Goal: Information Seeking & Learning: Check status

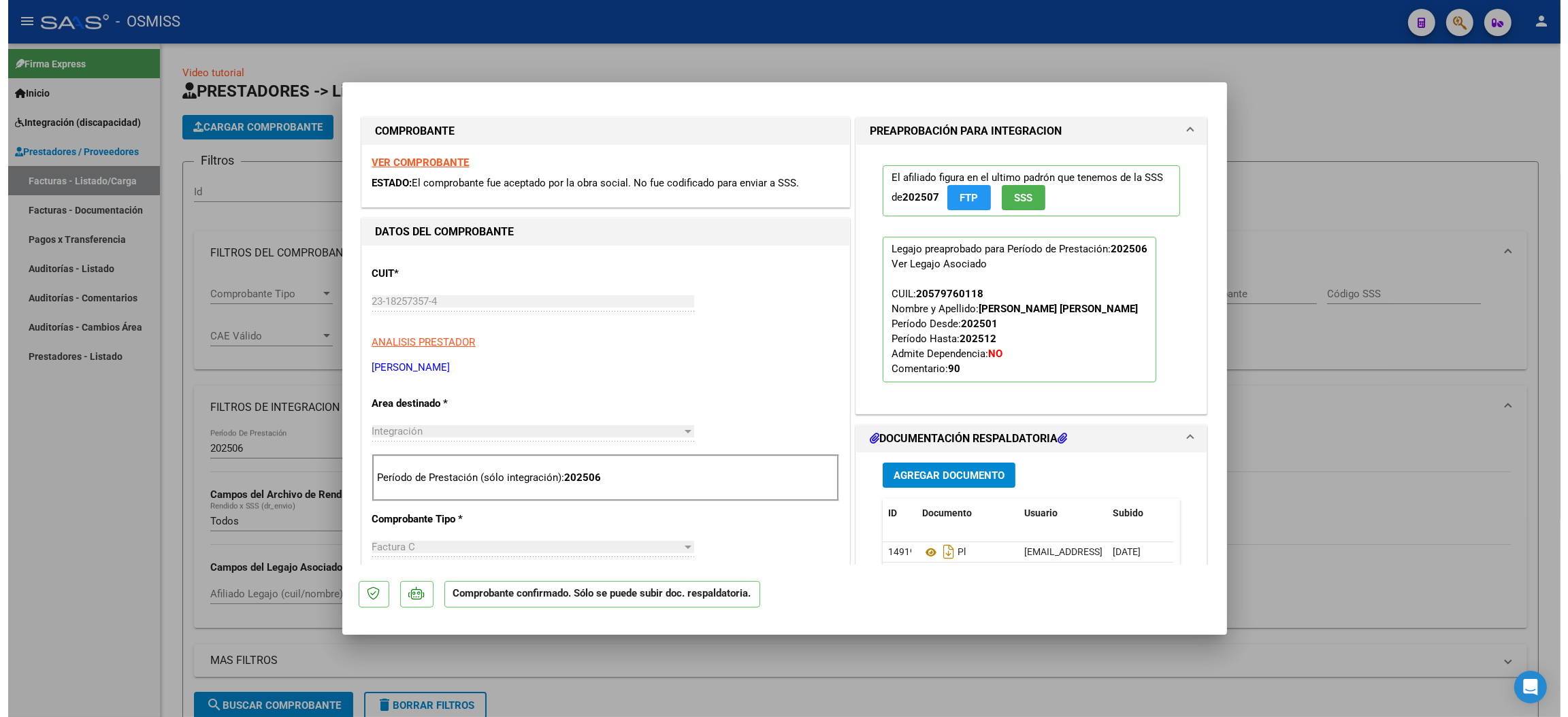
scroll to position [205, 0]
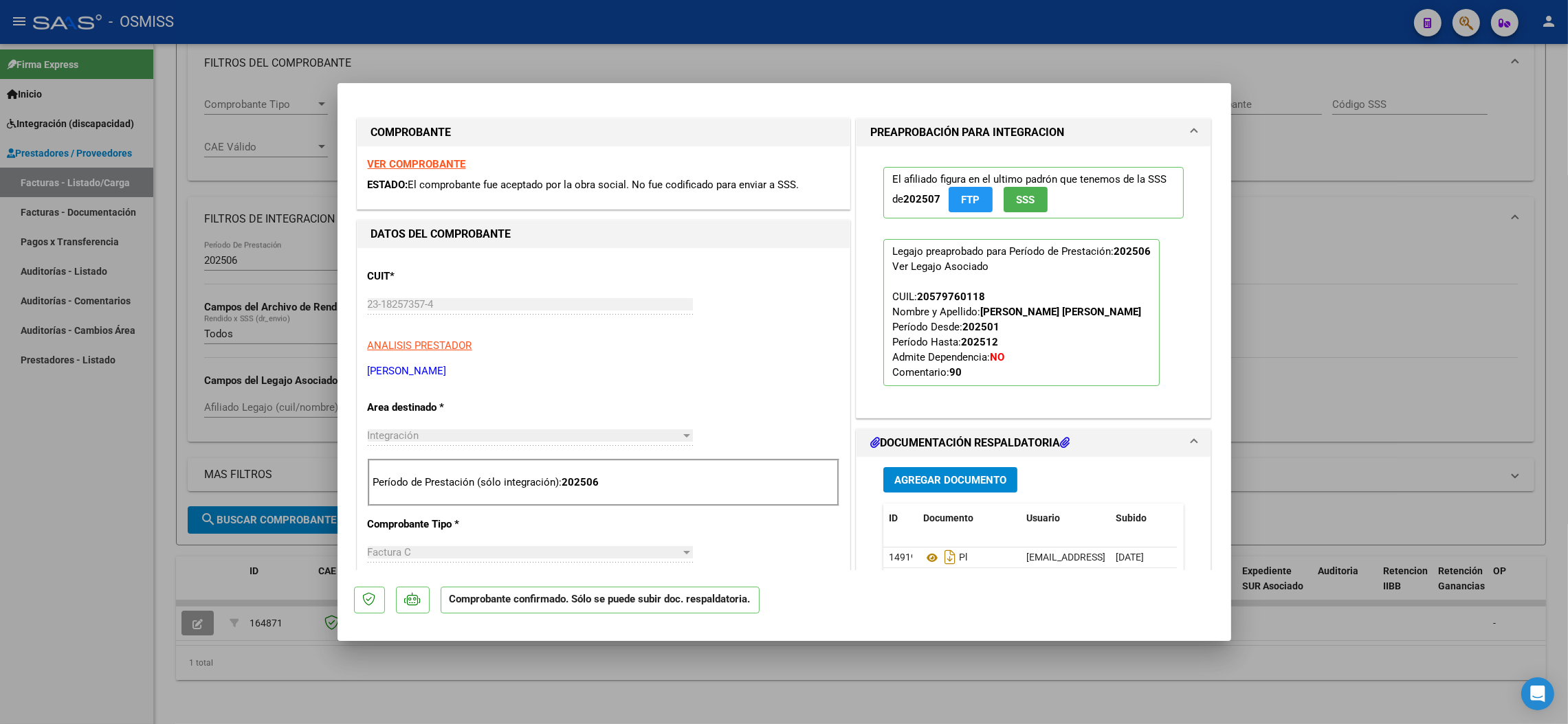
click at [105, 526] on div at bounding box center [784, 362] width 1568 height 724
type input "$ 0,00"
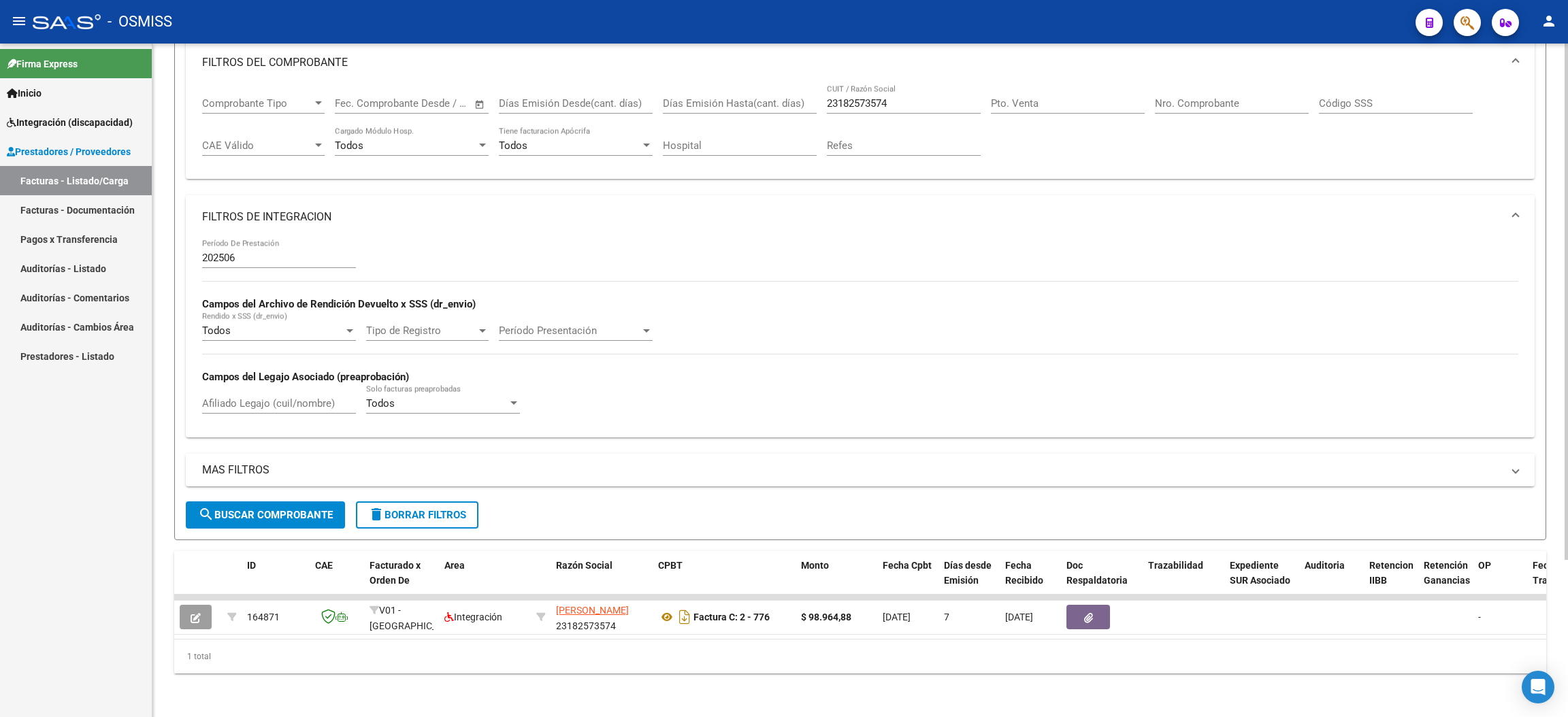
click at [447, 507] on button "delete Borrar Filtros" at bounding box center [418, 515] width 123 height 27
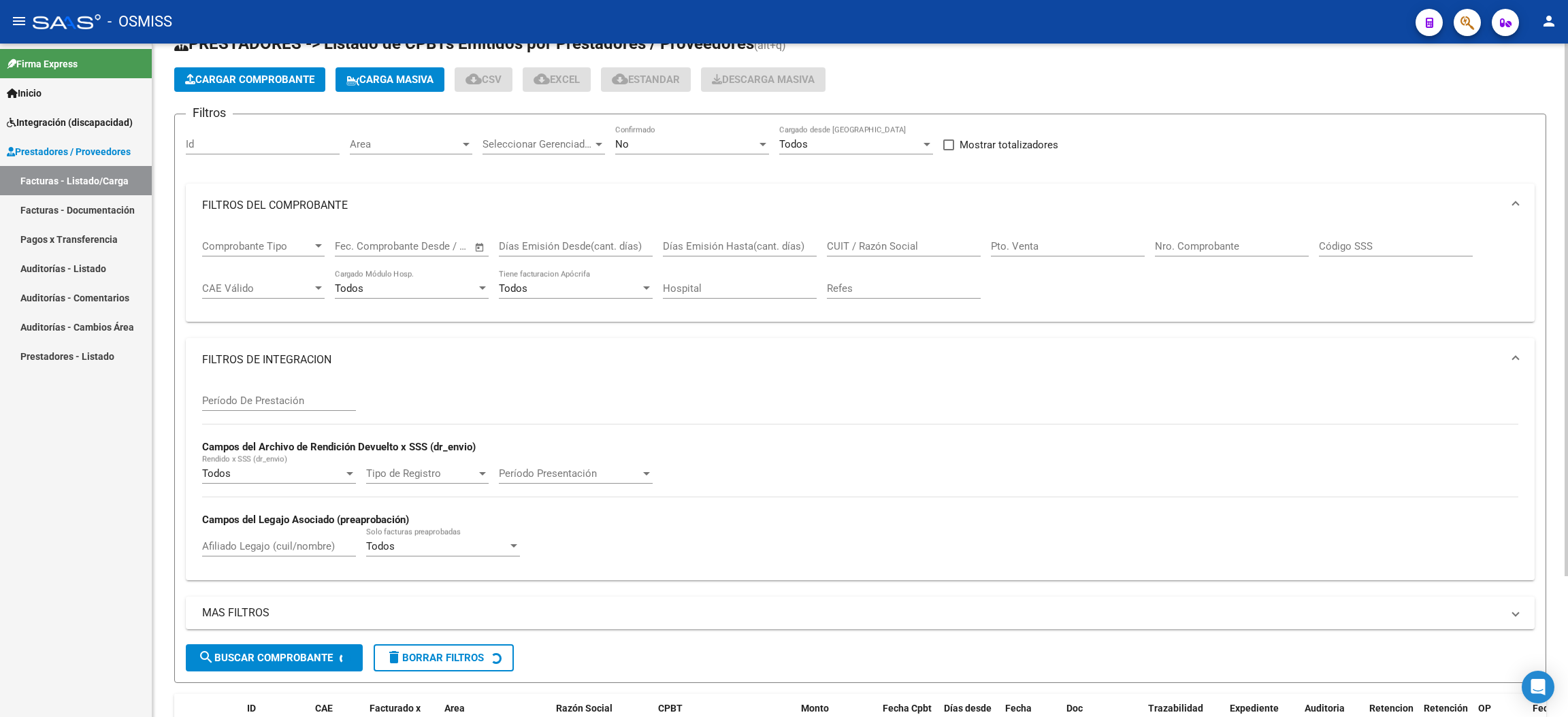
scroll to position [0, 0]
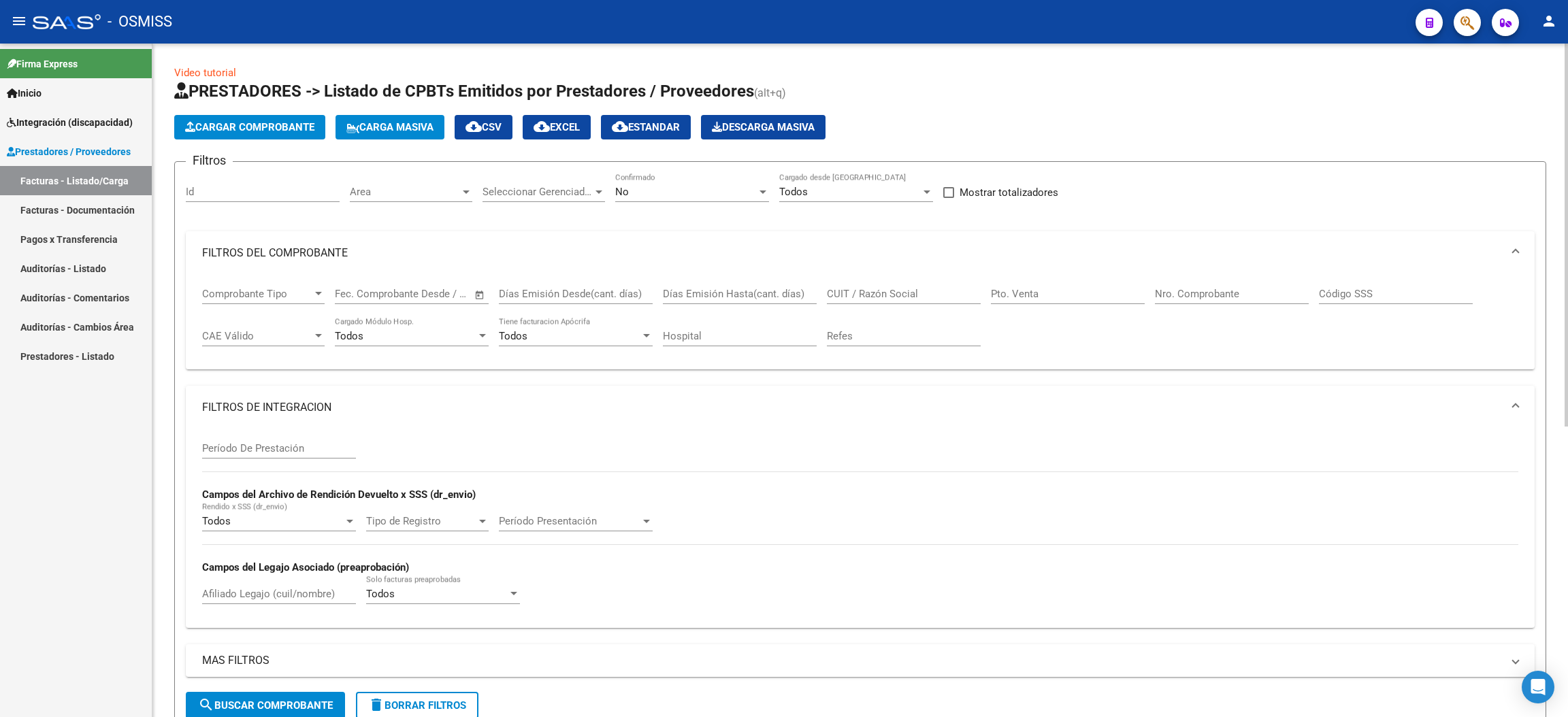
click at [664, 191] on div "No" at bounding box center [685, 191] width 141 height 13
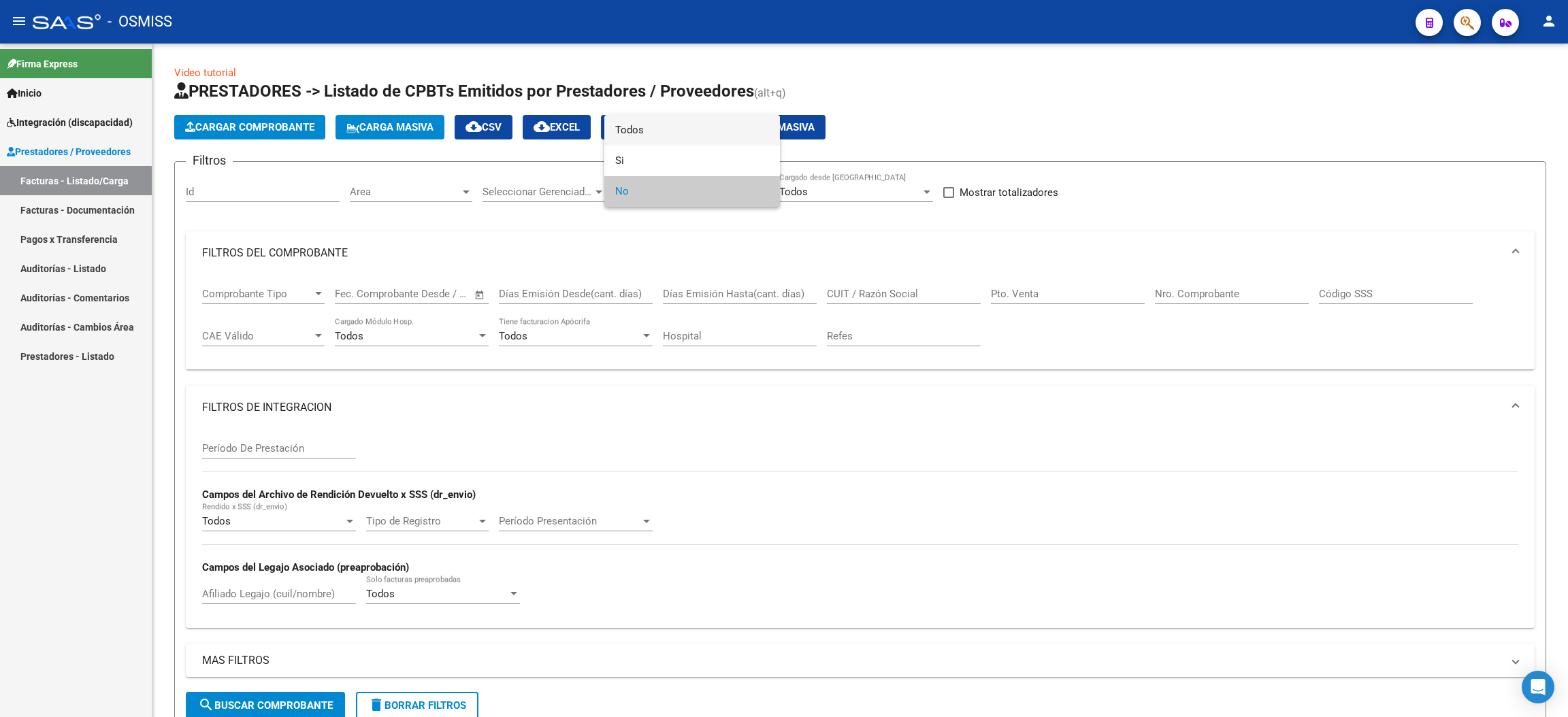
click at [694, 140] on span "Todos" at bounding box center [692, 130] width 154 height 30
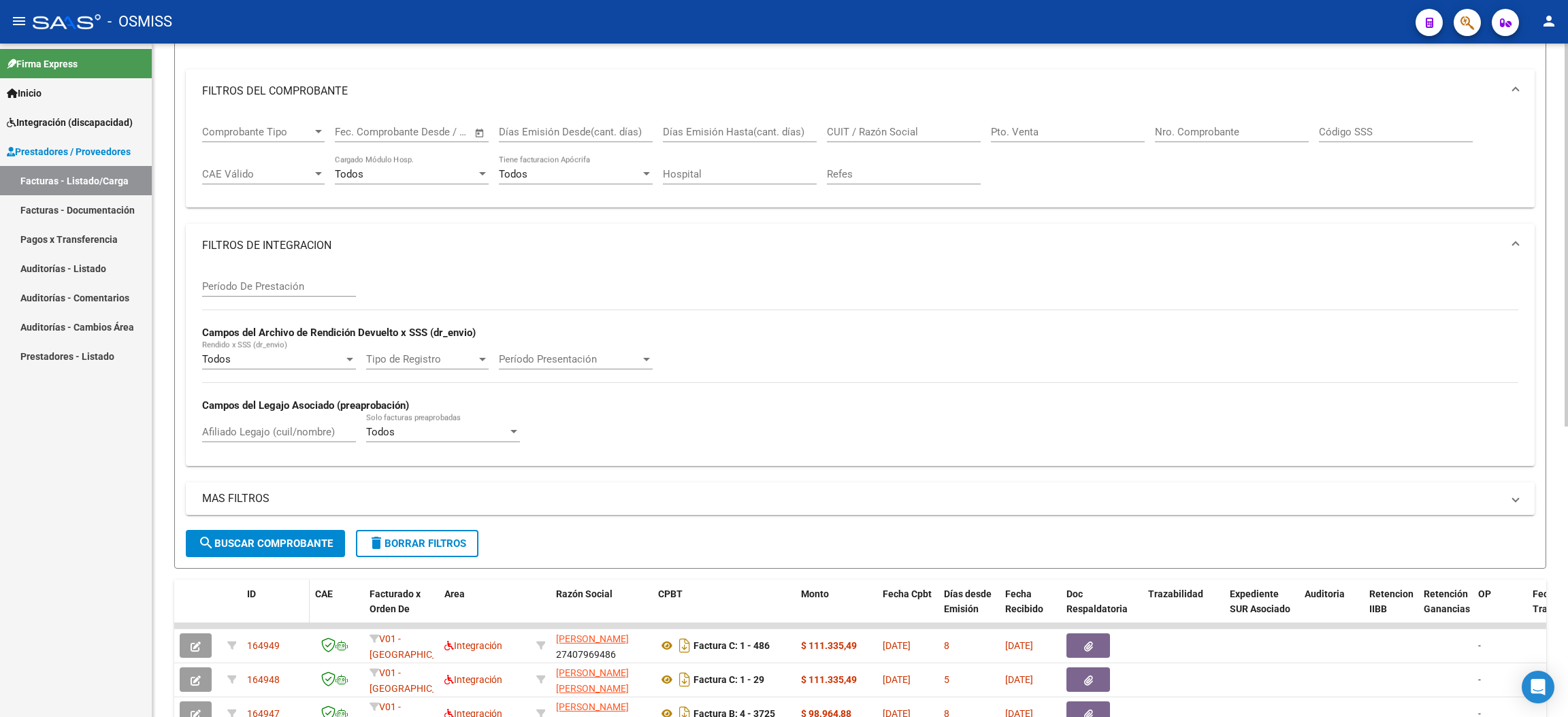
scroll to position [204, 0]
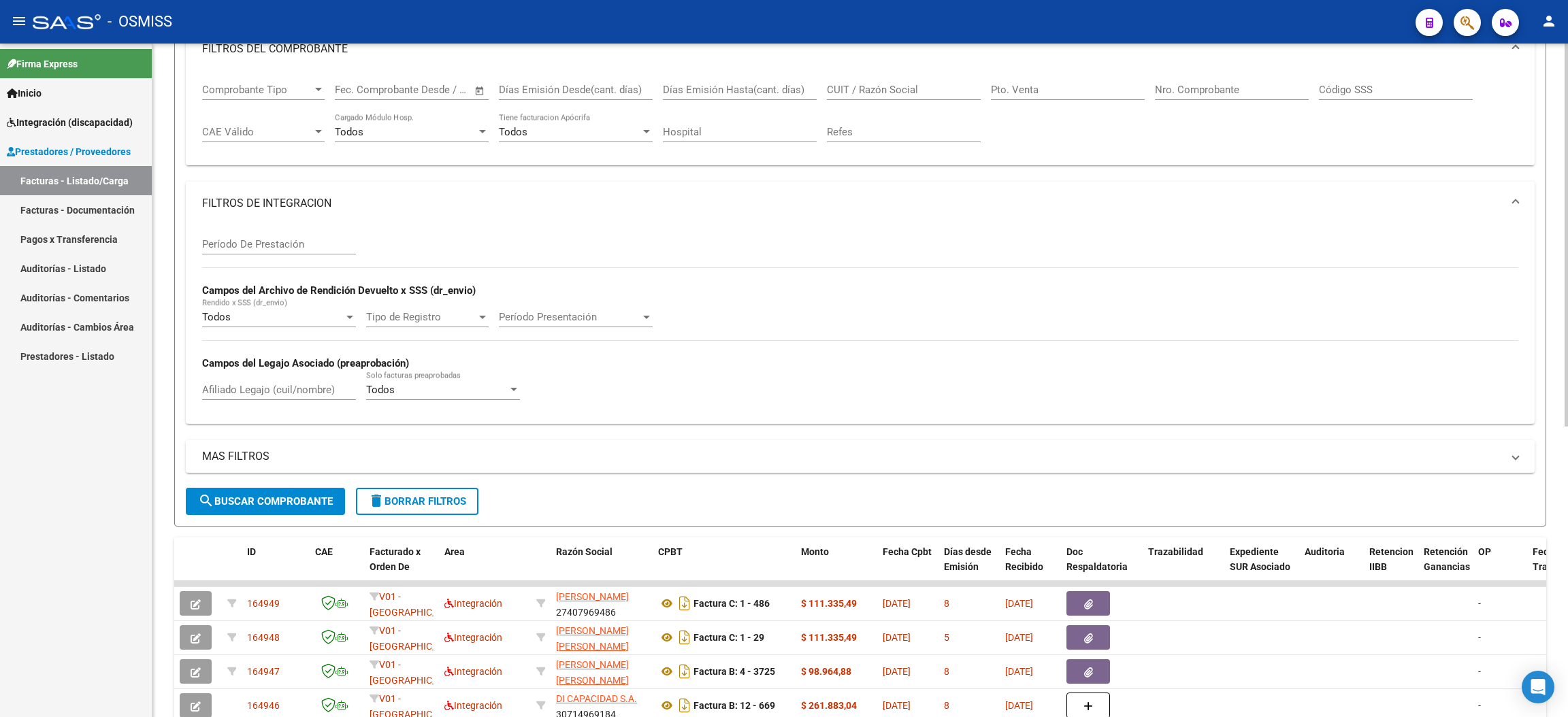
click at [239, 458] on mat-panel-title "MAS FILTROS" at bounding box center [852, 456] width 1300 height 15
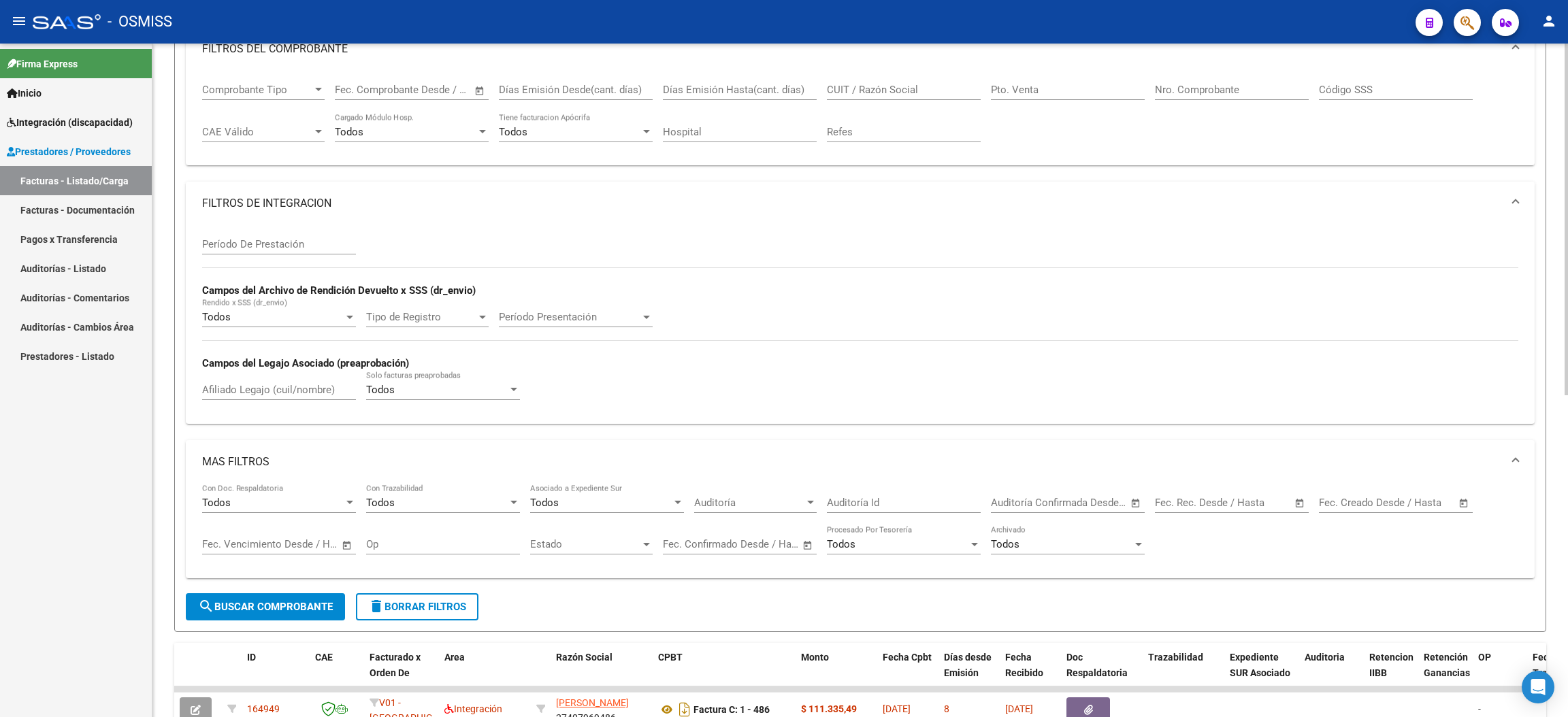
click at [1391, 504] on input "text" at bounding box center [1420, 502] width 66 height 13
click at [1366, 357] on span "1" at bounding box center [1364, 358] width 24 height 24
type input "[DATE]"
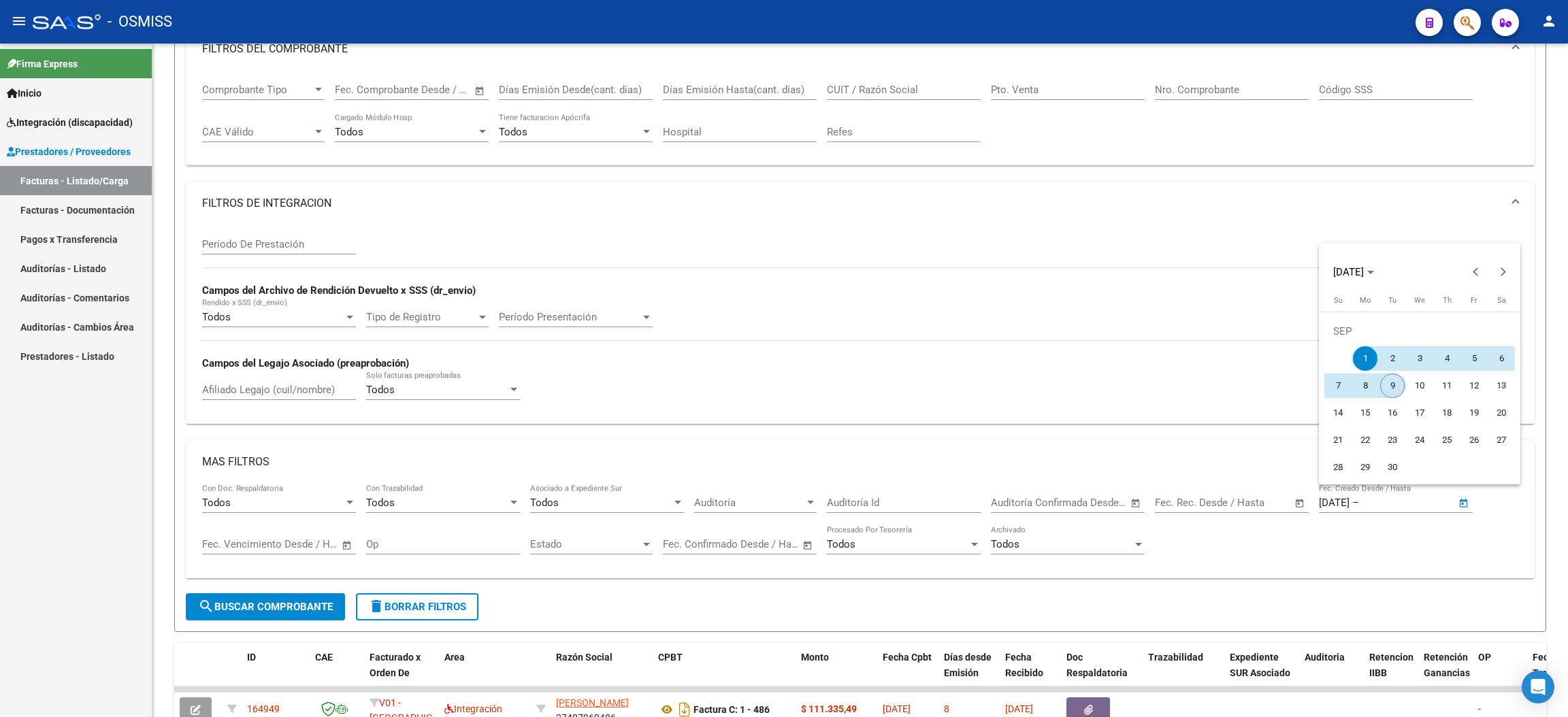
click at [1390, 383] on span "9" at bounding box center [1391, 385] width 24 height 24
type input "[DATE]"
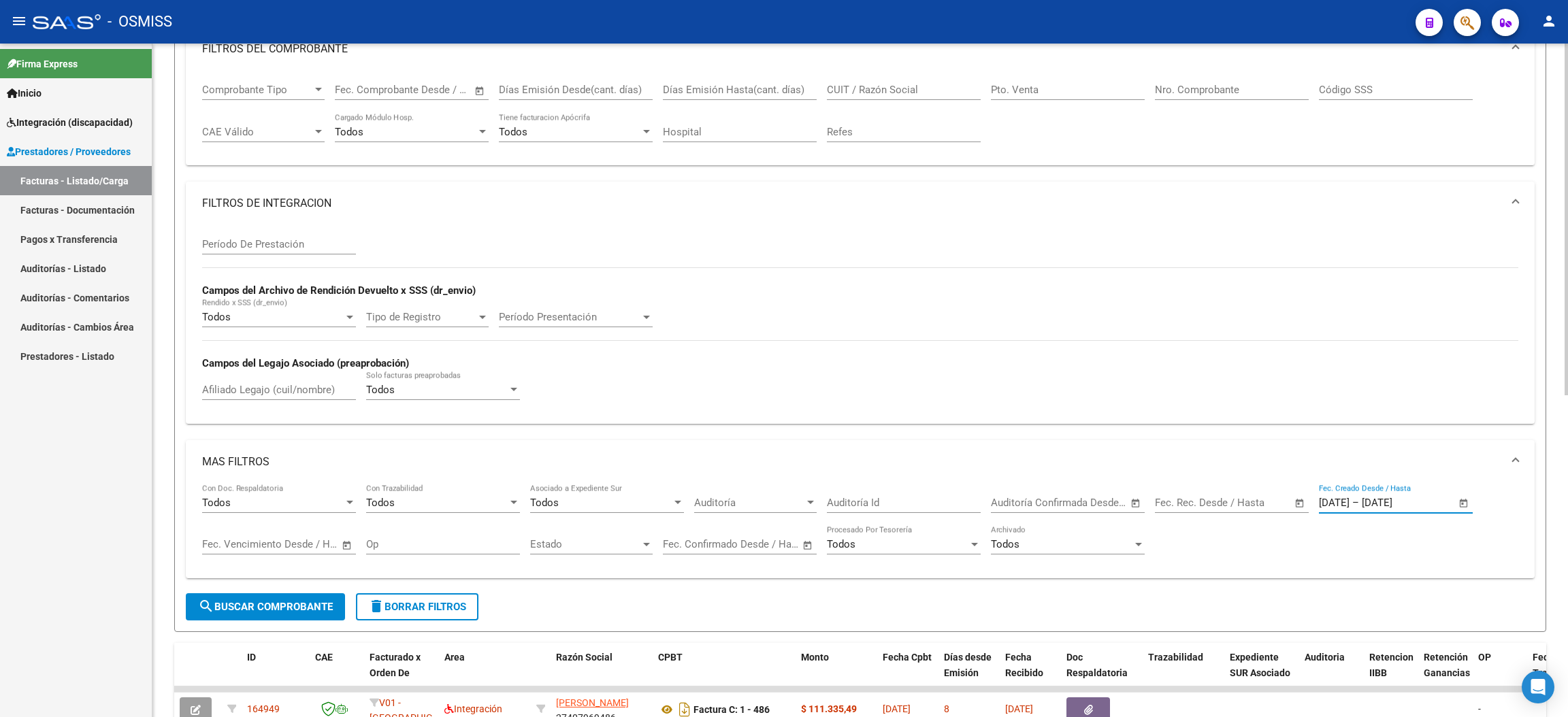
click at [309, 613] on button "search Buscar Comprobante" at bounding box center [264, 607] width 159 height 27
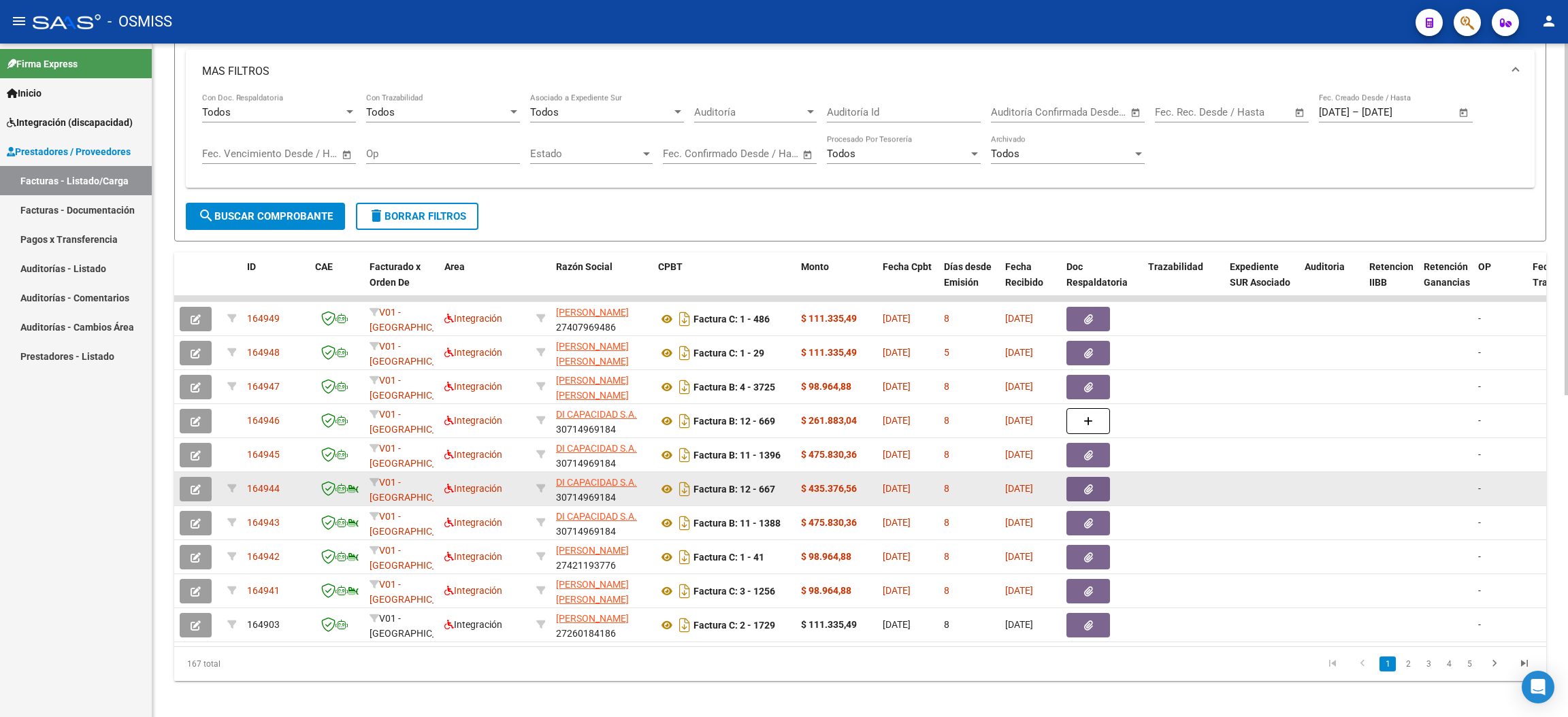
scroll to position [612, 0]
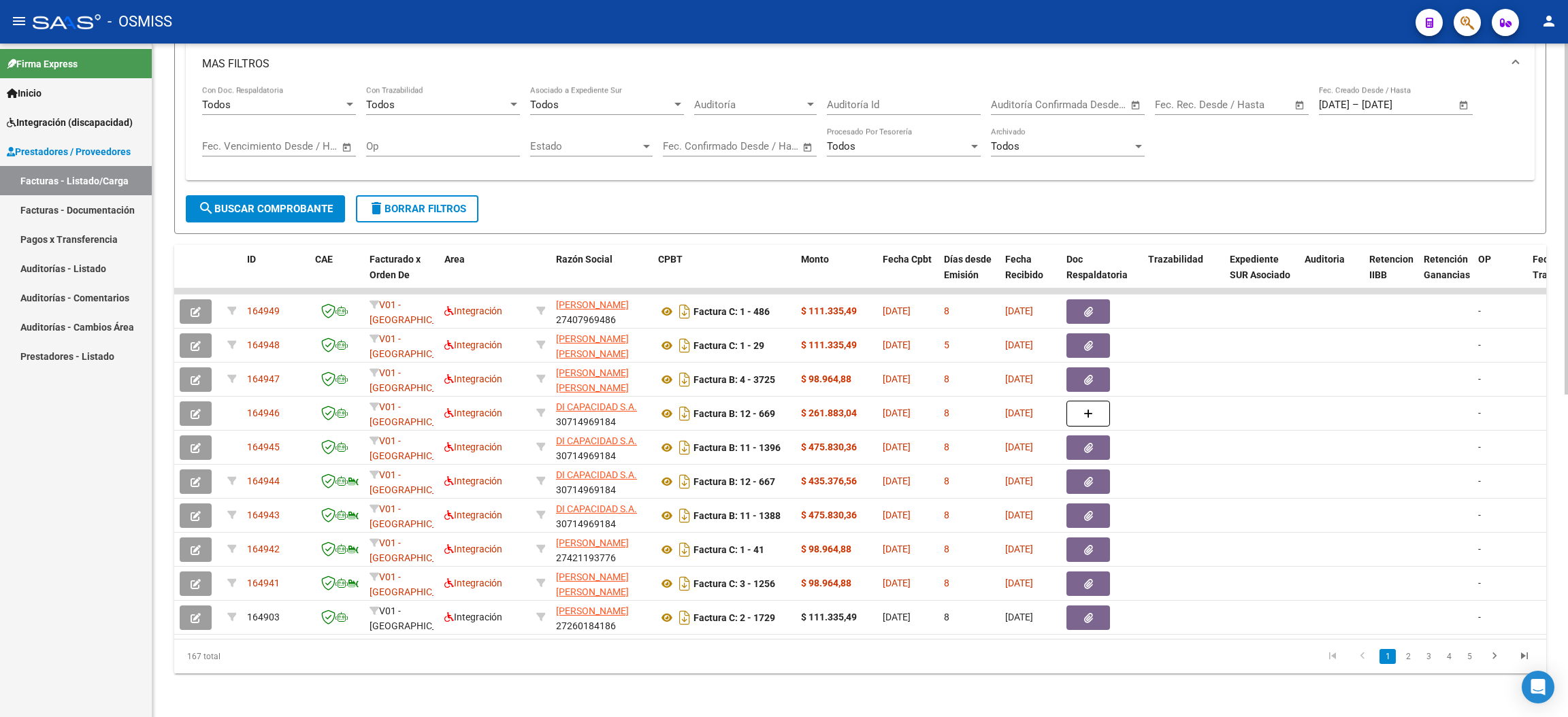
drag, startPoint x: 229, startPoint y: 659, endPoint x: 181, endPoint y: 656, distance: 48.1
click at [181, 656] on div "167 total" at bounding box center [310, 657] width 272 height 34
click at [444, 204] on button "delete Borrar Filtros" at bounding box center [418, 209] width 123 height 27
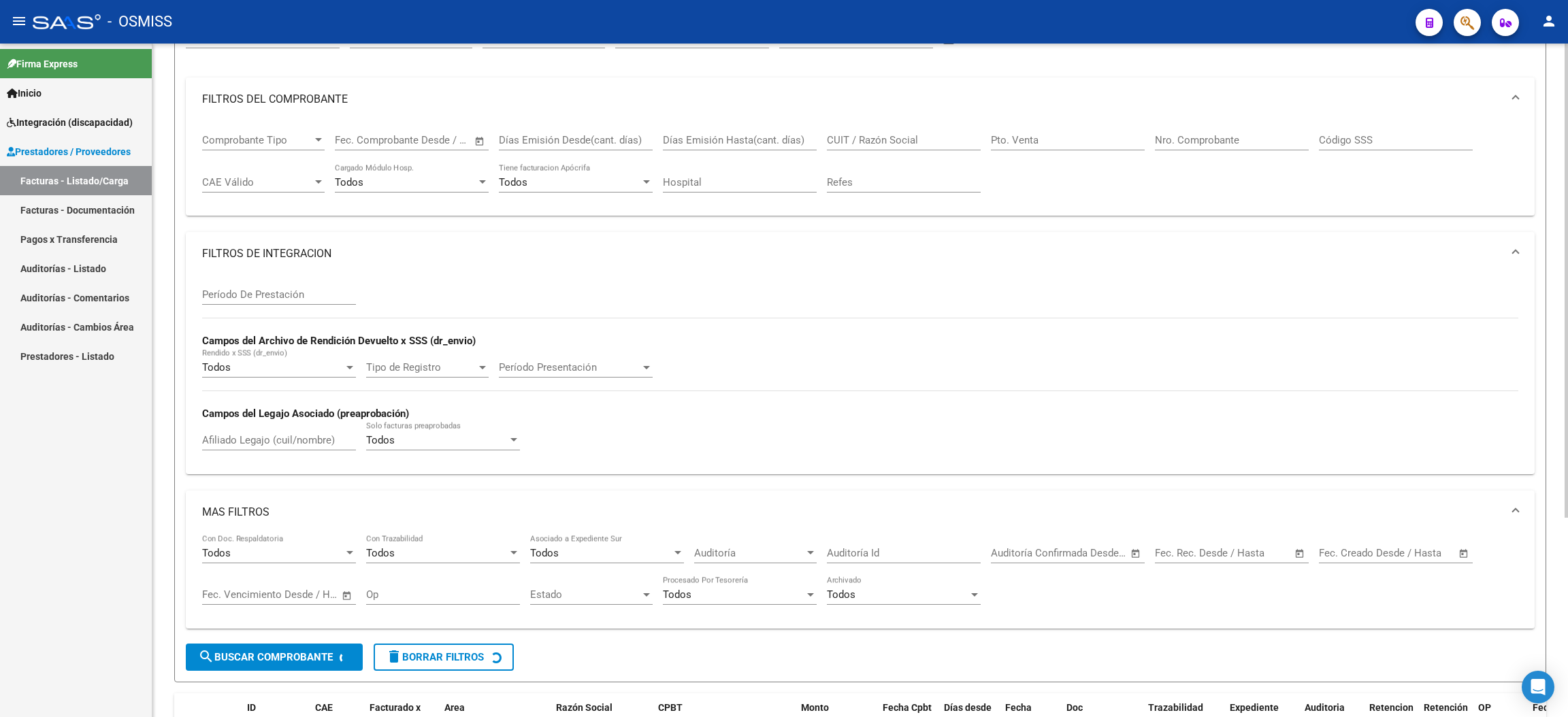
scroll to position [0, 0]
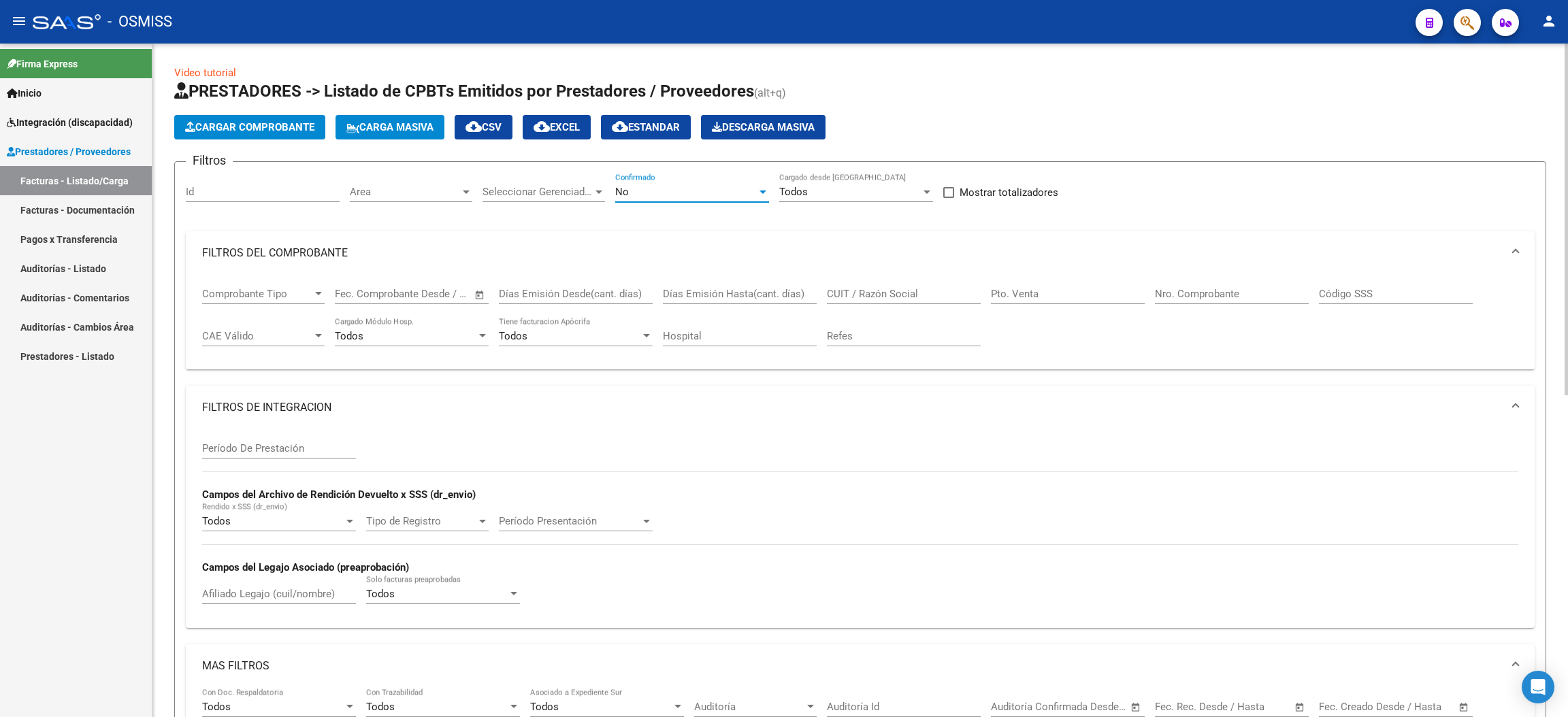
click at [642, 190] on div "No" at bounding box center [685, 191] width 141 height 13
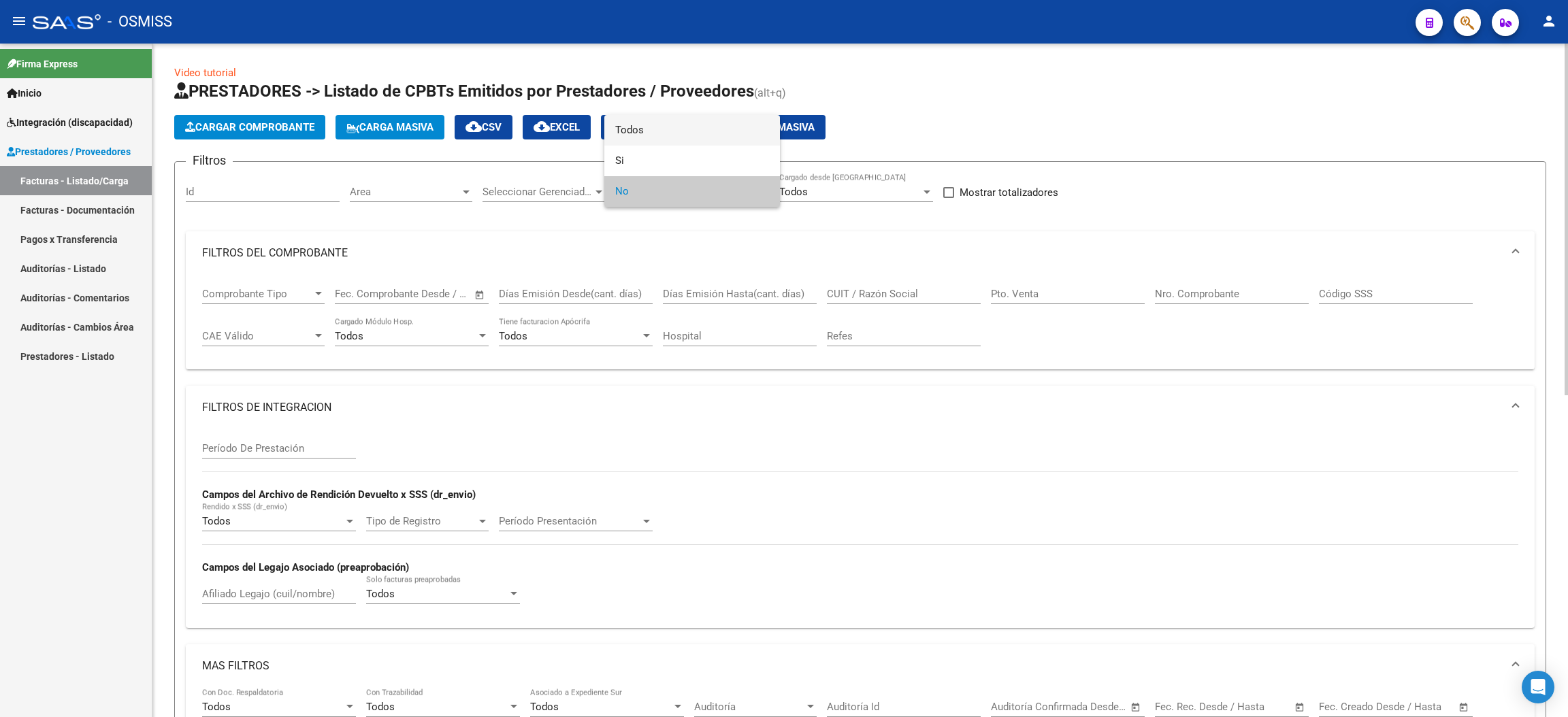
drag, startPoint x: 656, startPoint y: 128, endPoint x: 787, endPoint y: 171, distance: 137.9
click at [656, 129] on span "Todos" at bounding box center [692, 130] width 154 height 30
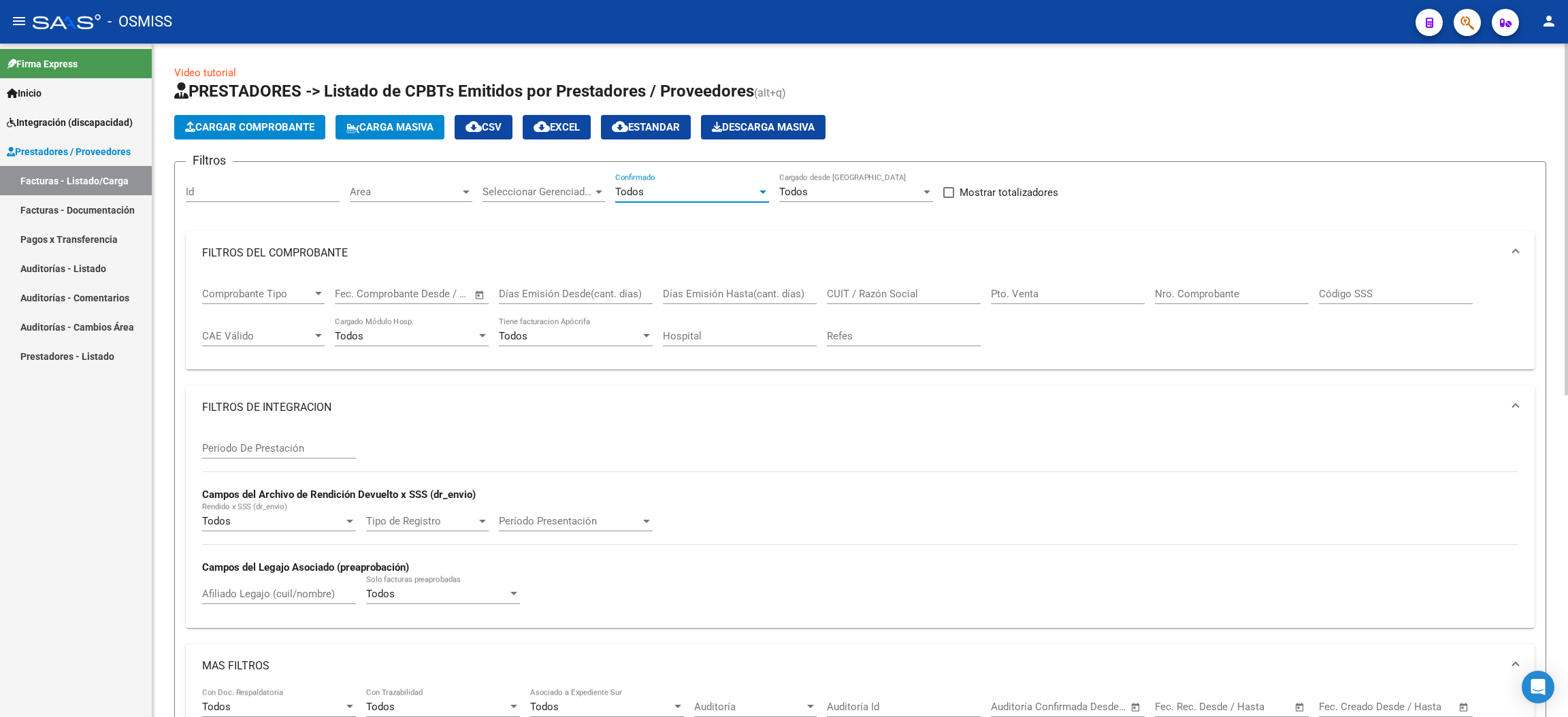
click at [883, 296] on input "CUIT / Razón Social" at bounding box center [904, 294] width 154 height 13
paste input "[PERSON_NAME] [PERSON_NAME]"
drag, startPoint x: 894, startPoint y: 294, endPoint x: 994, endPoint y: 296, distance: 100.0
click at [994, 296] on div "Comprobante Tipo Comprobante Tipo Fecha inicio – Fecha fin Fec. Comprobante Des…" at bounding box center [860, 317] width 1316 height 84
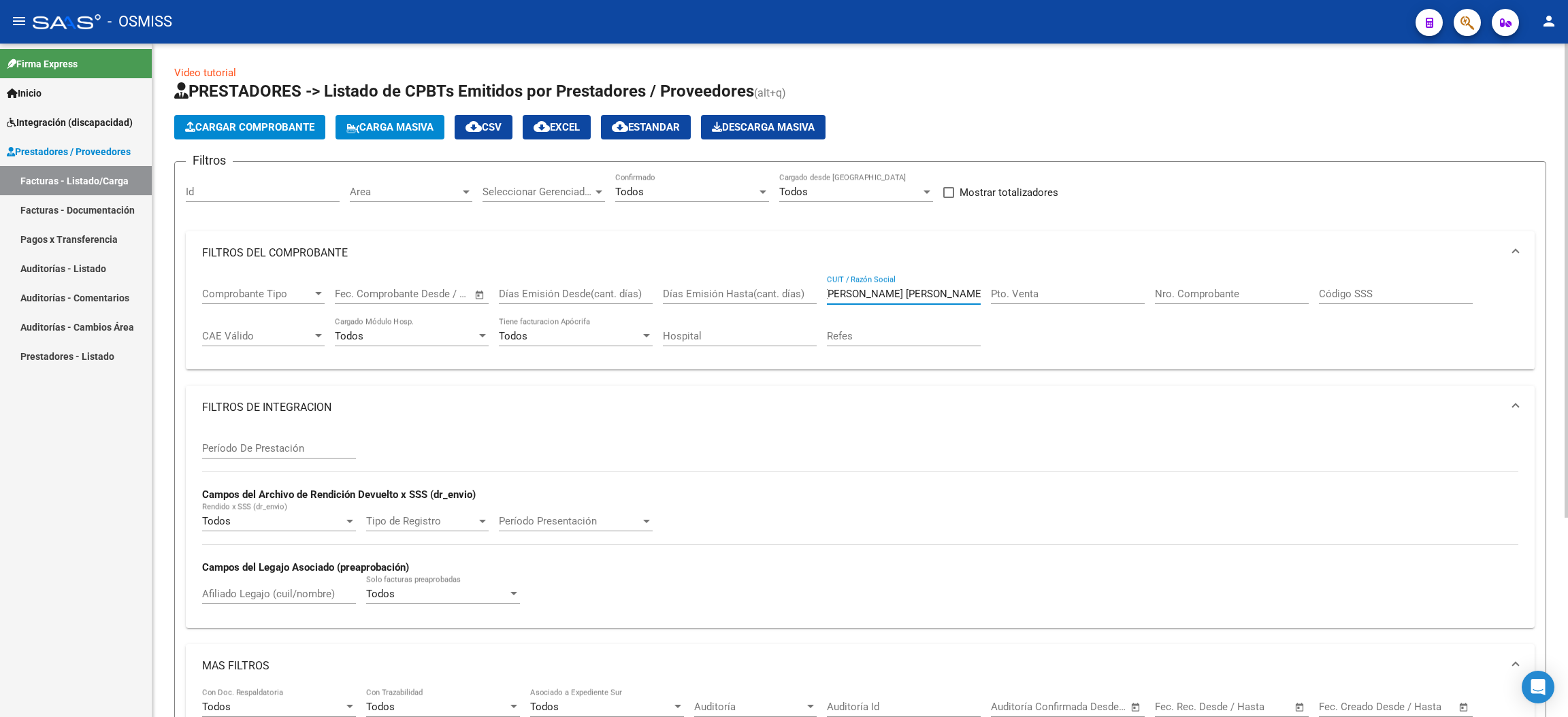
type input "[PERSON_NAME]"
drag, startPoint x: 909, startPoint y: 287, endPoint x: 799, endPoint y: 280, distance: 110.2
click at [799, 280] on div "Comprobante Tipo Comprobante Tipo Fecha inicio – Fecha fin Fec. Comprobante Des…" at bounding box center [860, 317] width 1316 height 84
click at [271, 599] on input "Afiliado Legajo (cuil/nombre)" at bounding box center [279, 594] width 154 height 13
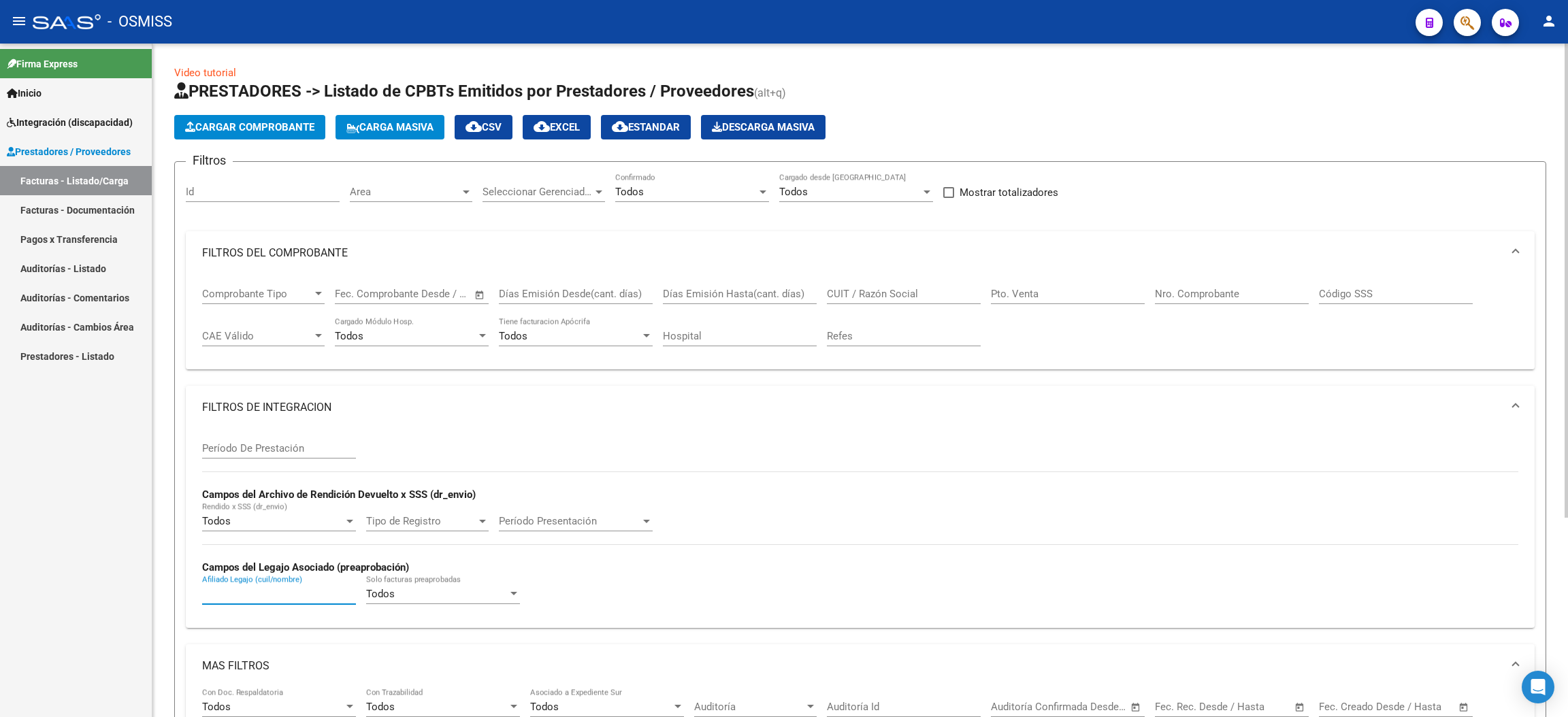
paste input "[PERSON_NAME] [PERSON_NAME]"
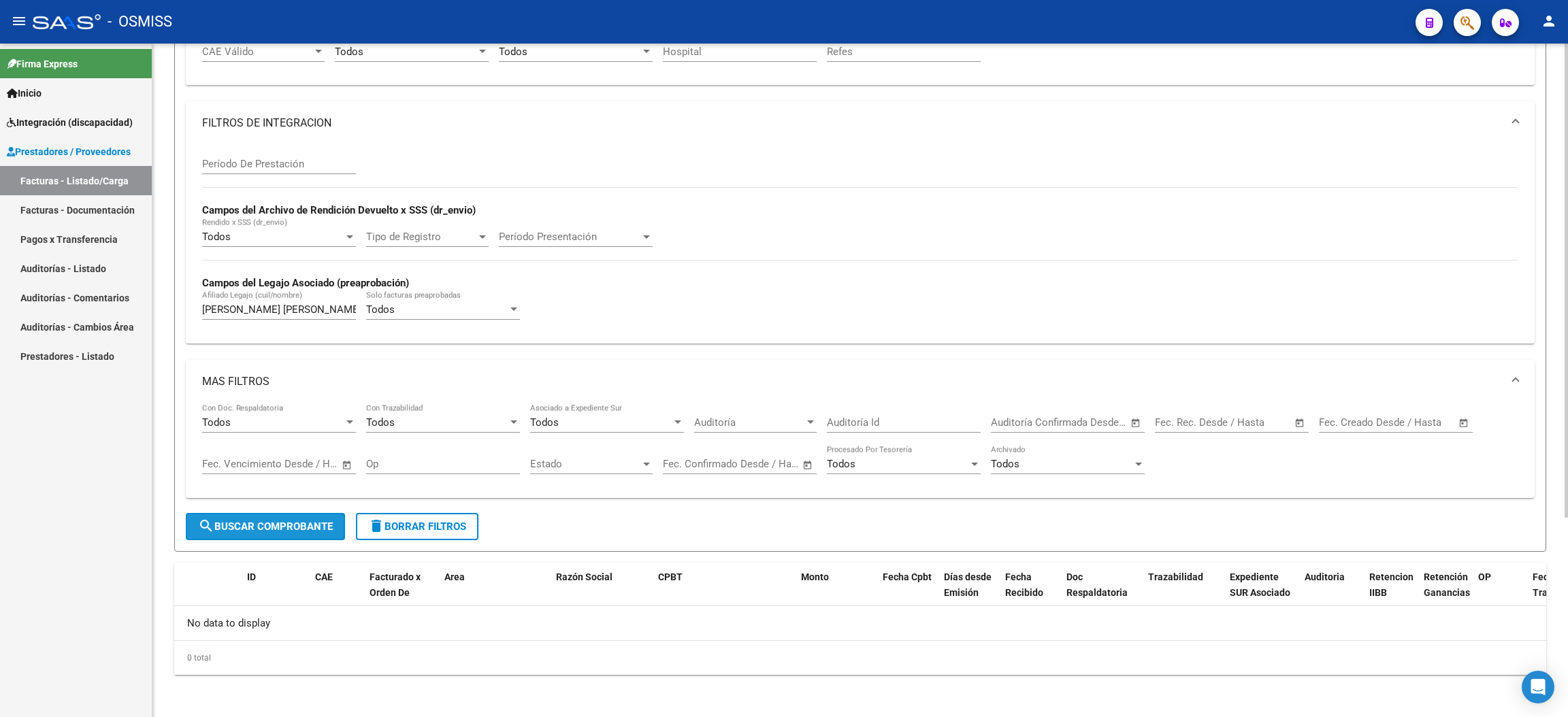
click at [298, 530] on button "search Buscar Comprobante" at bounding box center [264, 527] width 159 height 27
drag, startPoint x: 275, startPoint y: 306, endPoint x: 374, endPoint y: 317, distance: 99.6
click at [374, 317] on div "Período De Prestación Campos del Archivo de Rendición Devuelto x SSS (dr_envio)…" at bounding box center [860, 239] width 1316 height 187
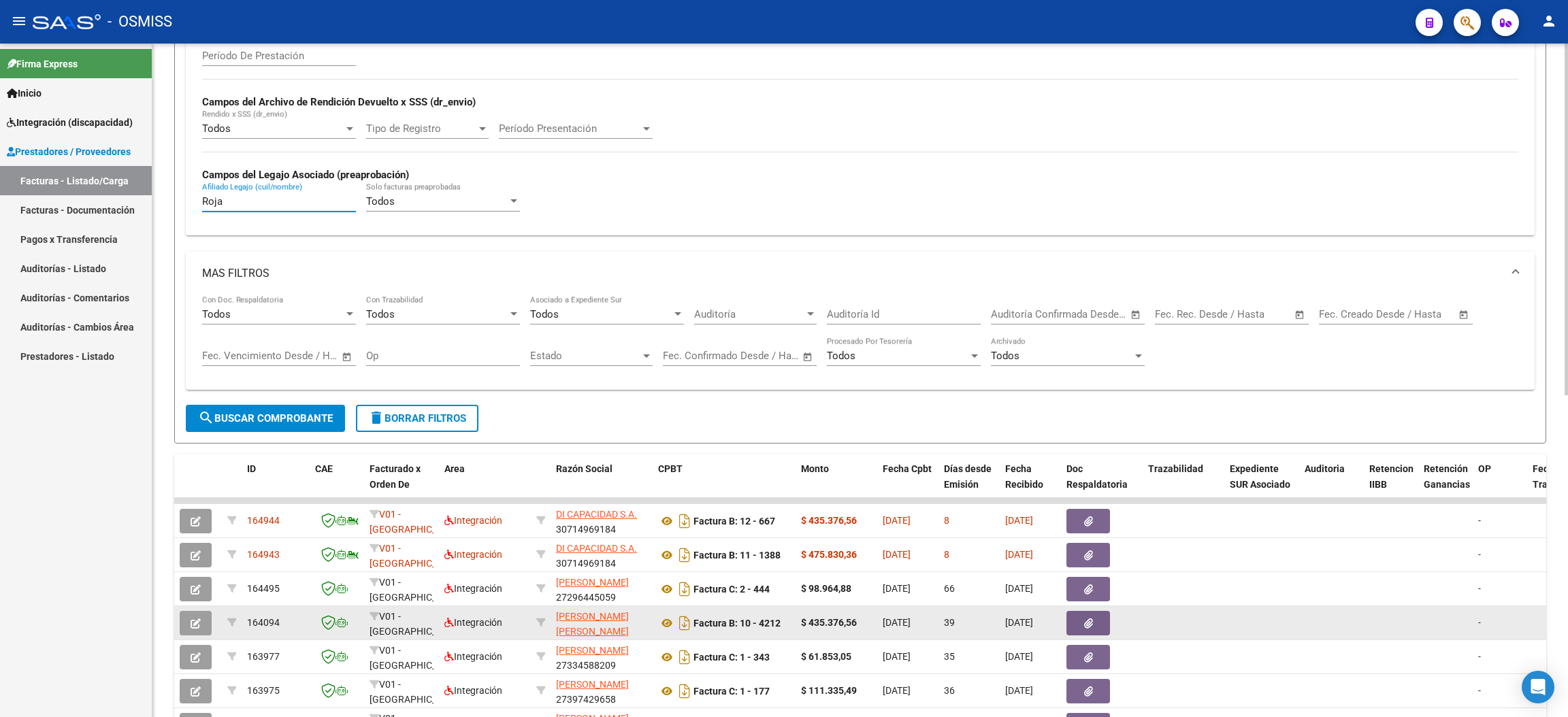
scroll to position [489, 0]
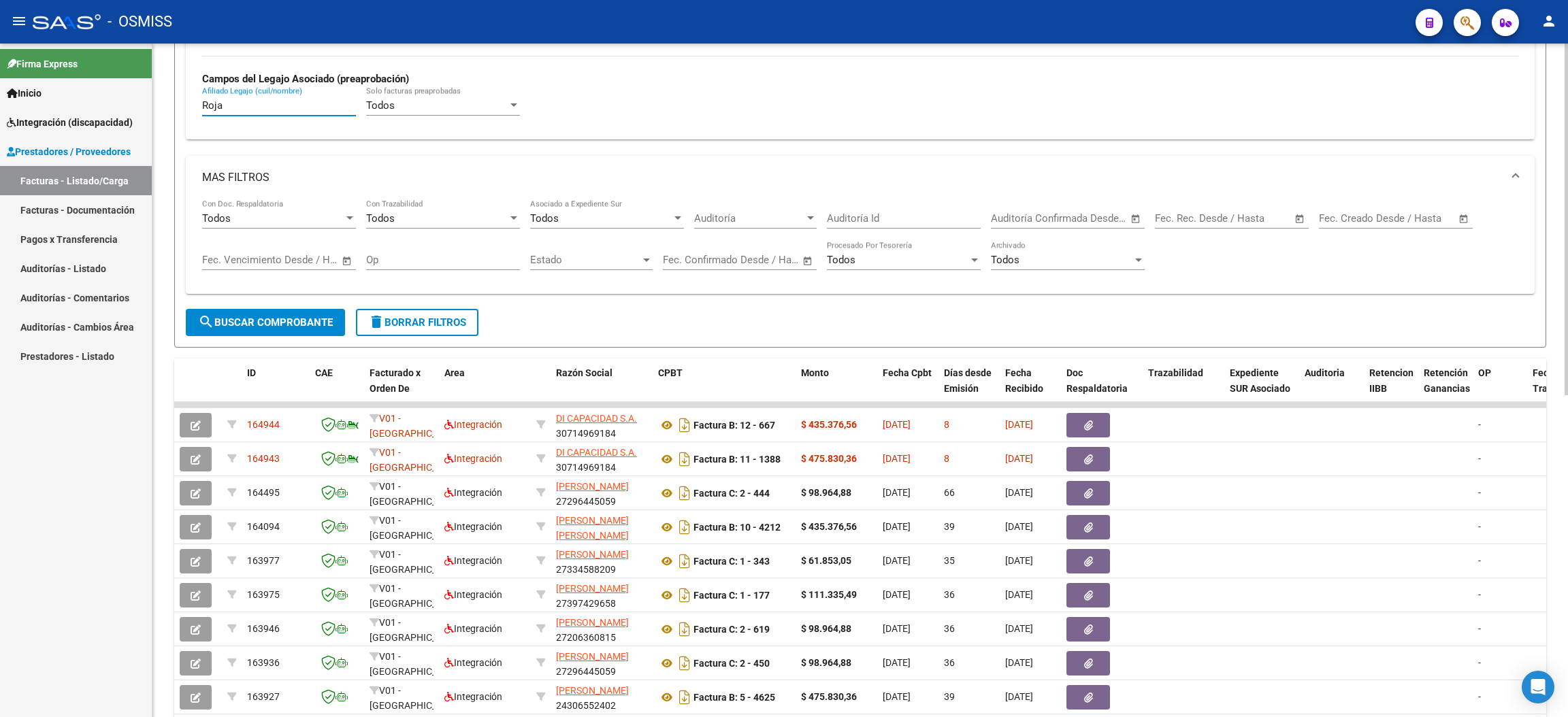
click at [246, 102] on input "Roja" at bounding box center [279, 105] width 154 height 13
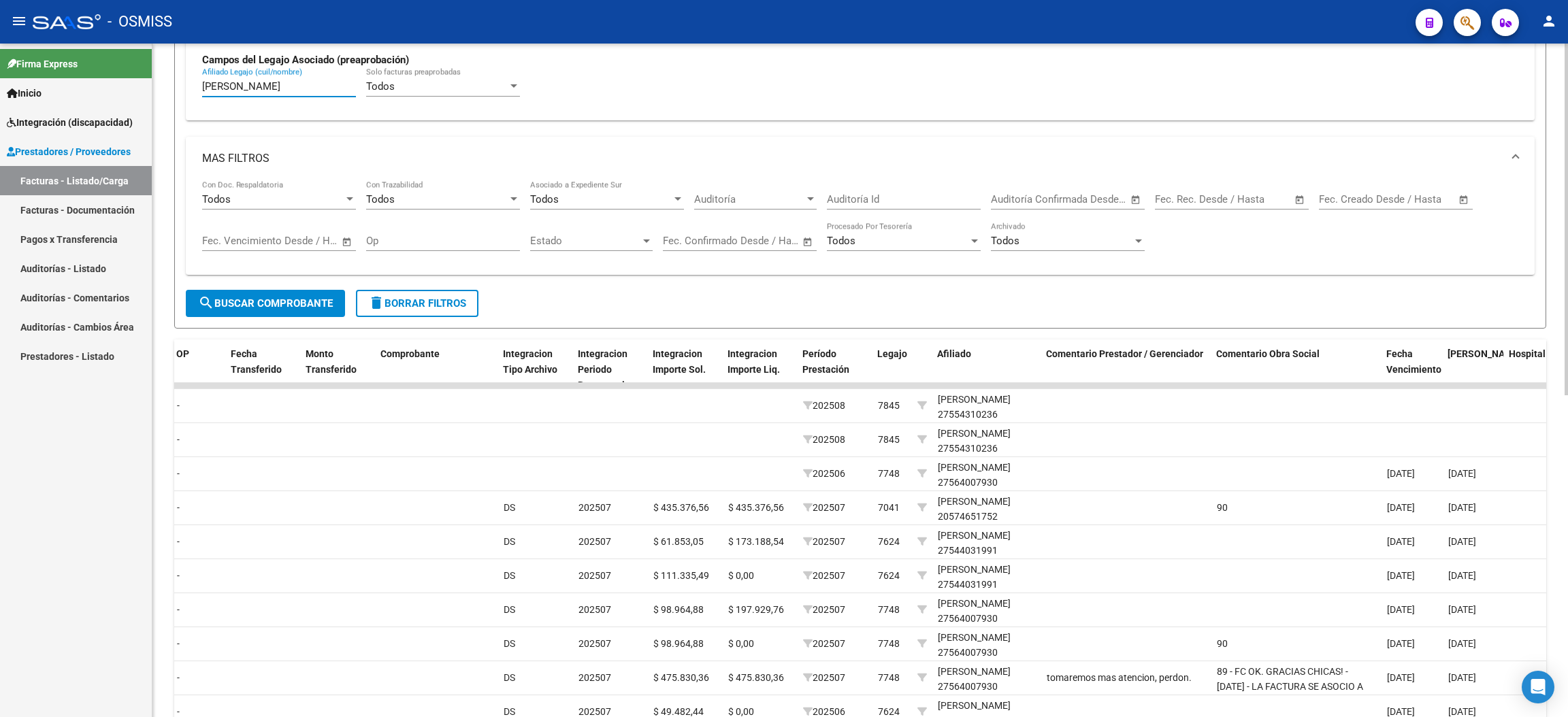
scroll to position [413, 0]
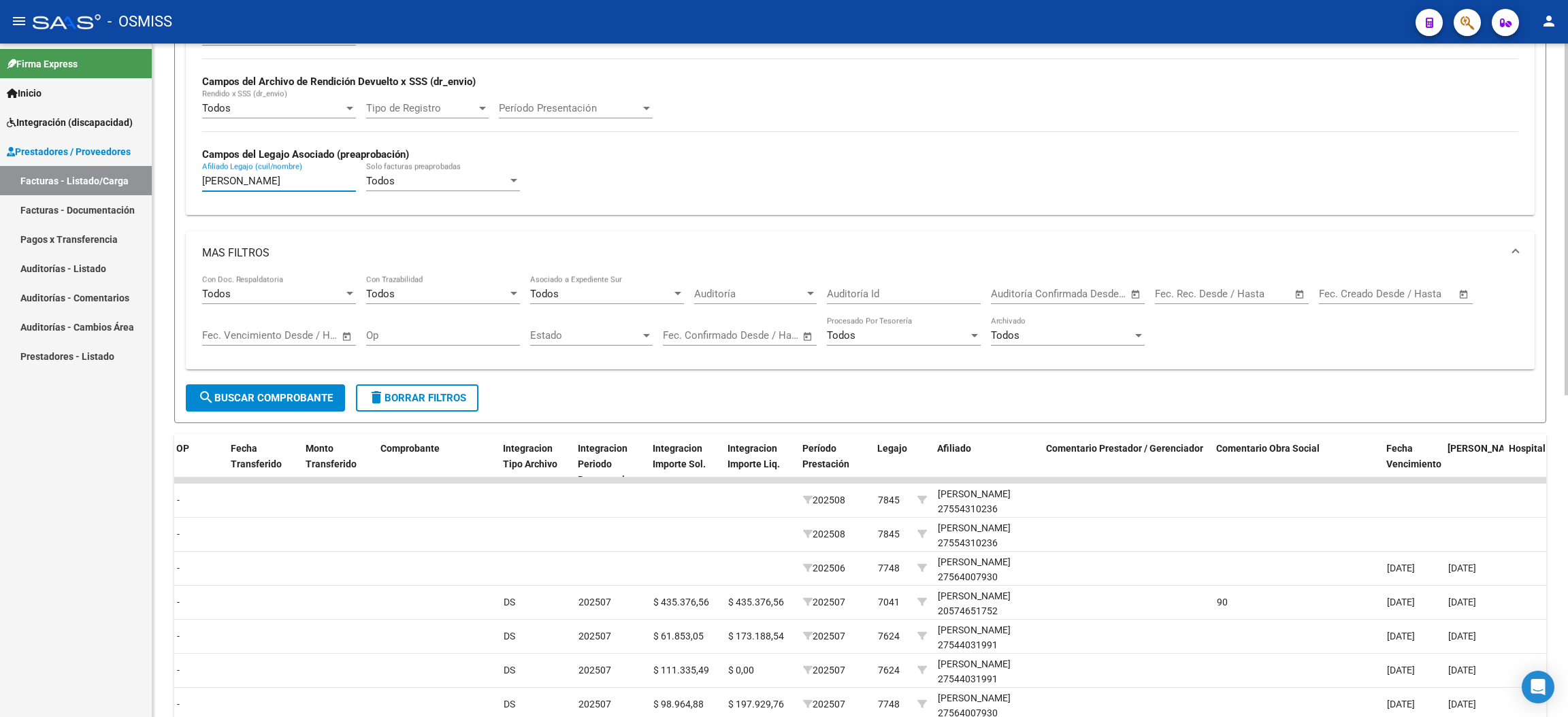
drag, startPoint x: 243, startPoint y: 183, endPoint x: 178, endPoint y: 169, distance: 66.5
click at [178, 169] on form "Filtros Id Area Area Seleccionar Gerenciador Seleccionar Gerenciador Todos Conf…" at bounding box center [861, 86] width 1372 height 675
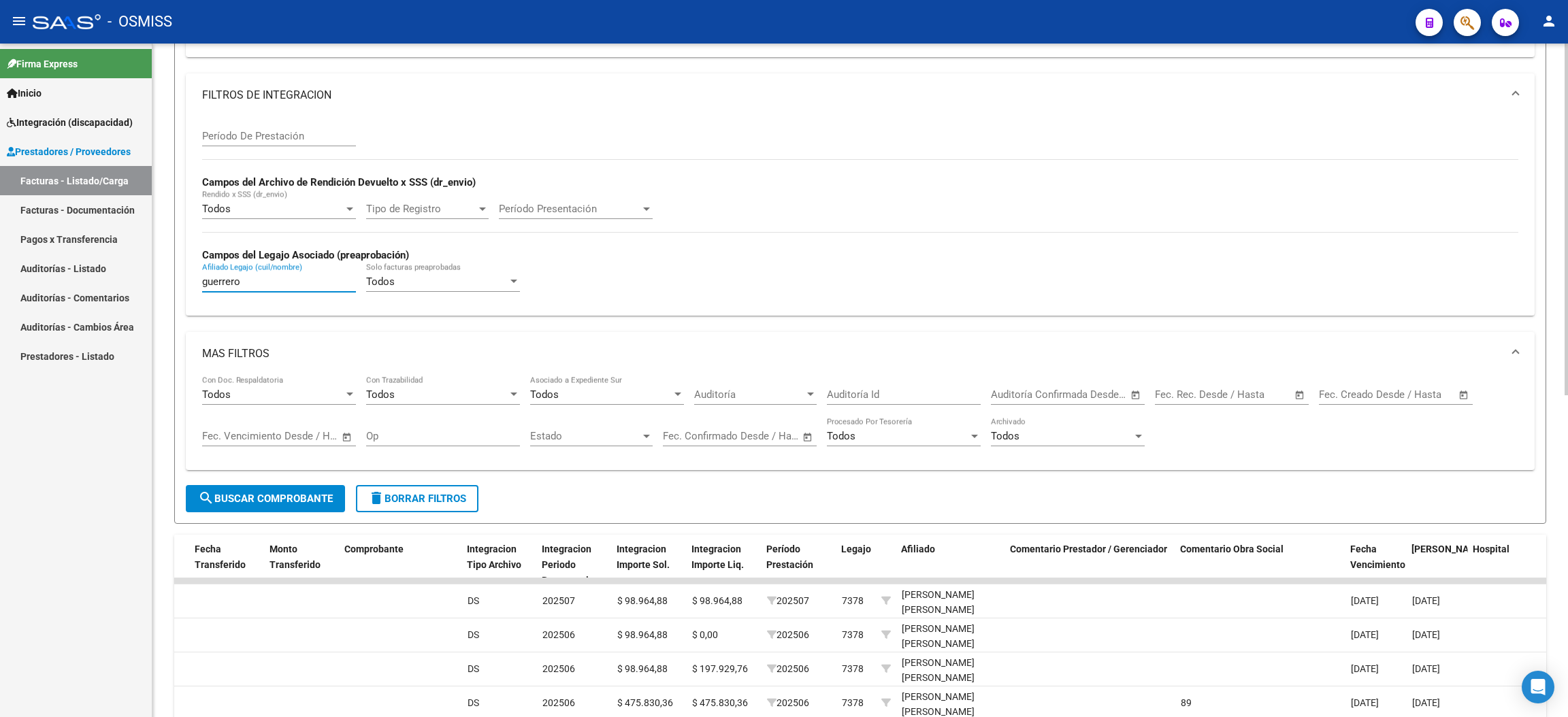
scroll to position [311, 0]
click at [38, 502] on div "Firma Express Inicio Instructivos Contacto OS Integración (discapacidad) Legajo…" at bounding box center [76, 380] width 152 height 673
drag, startPoint x: 260, startPoint y: 285, endPoint x: 171, endPoint y: 264, distance: 91.4
click at [172, 264] on div "Video tutorial PRESTADORES -> Listado de CPBTs Emitidos por Prestadores / Prove…" at bounding box center [860, 371] width 1416 height 1276
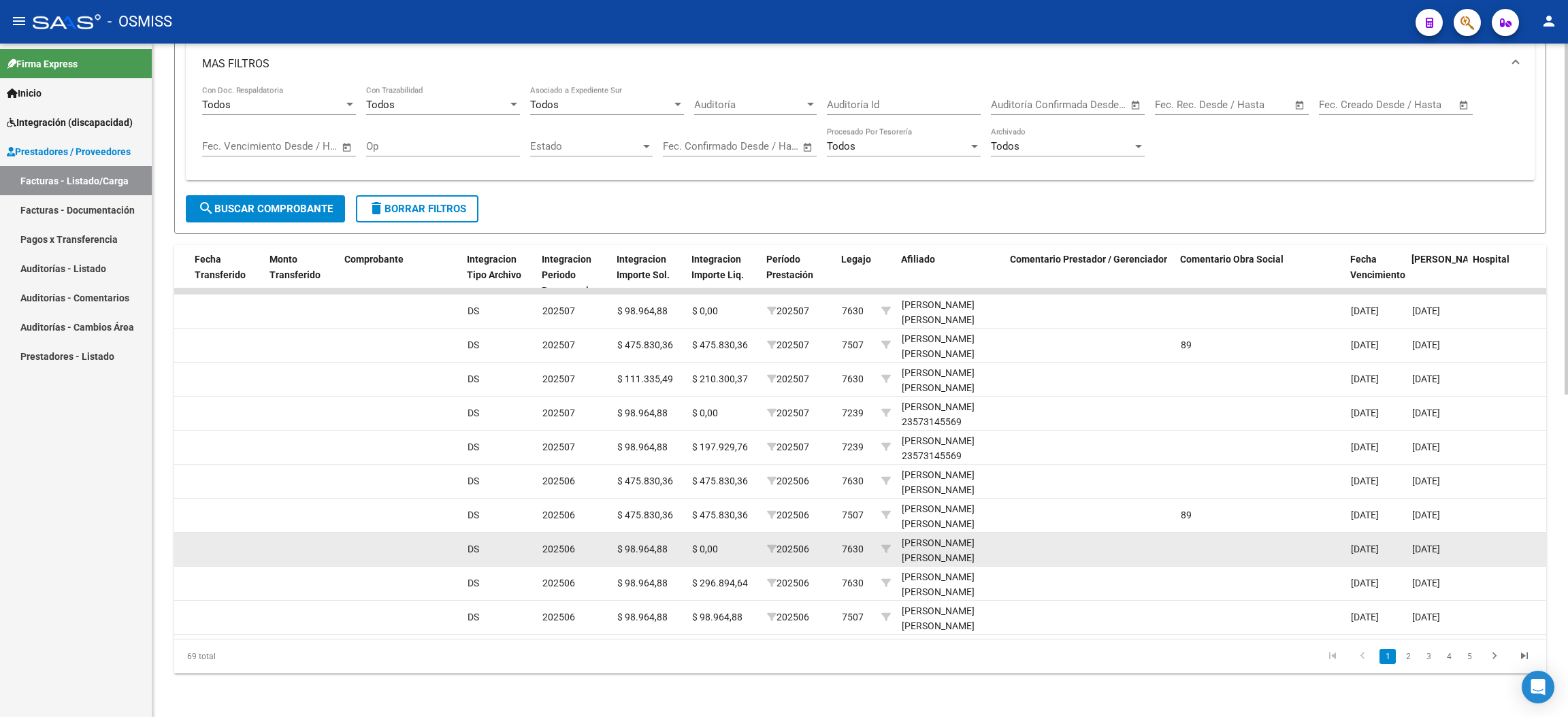
scroll to position [617, 0]
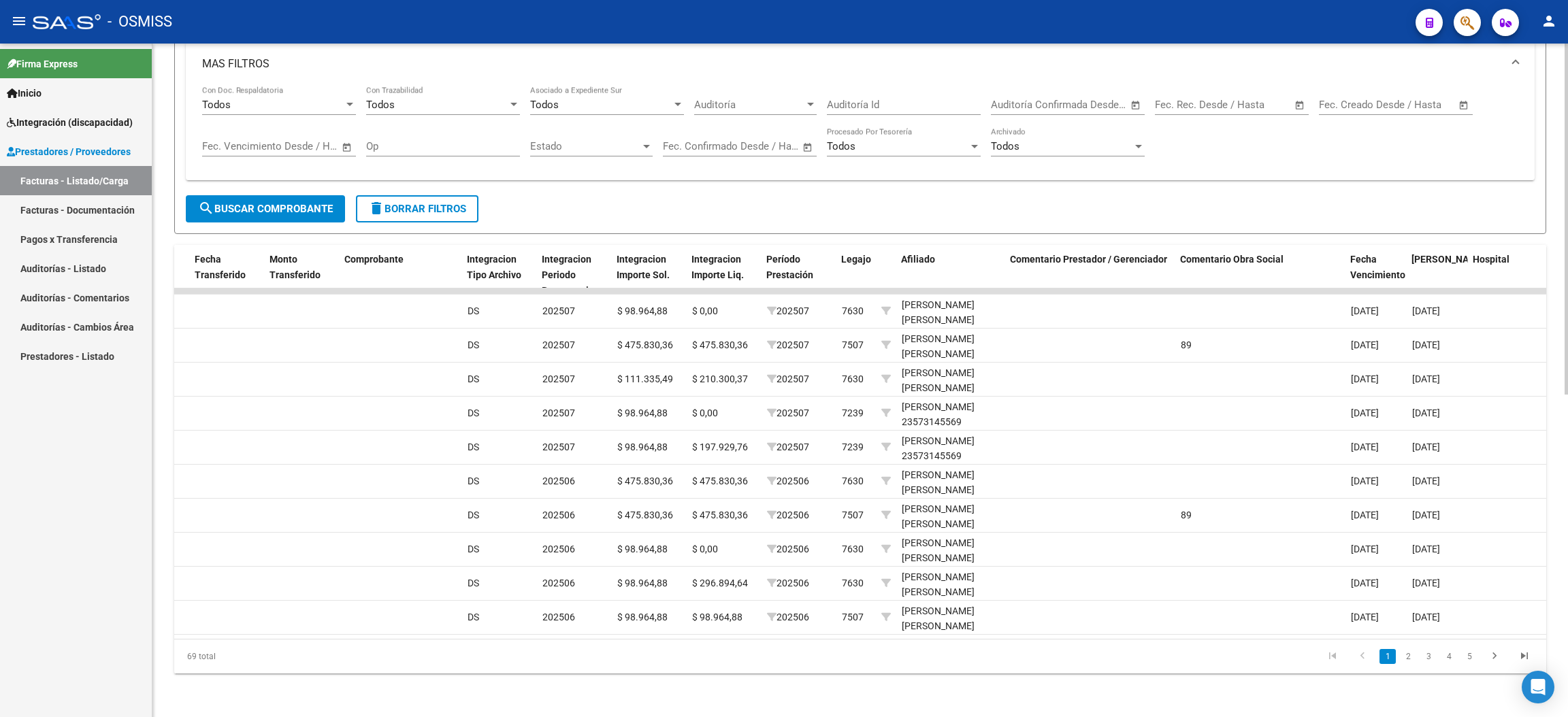
click at [1410, 659] on link "2" at bounding box center [1408, 656] width 17 height 15
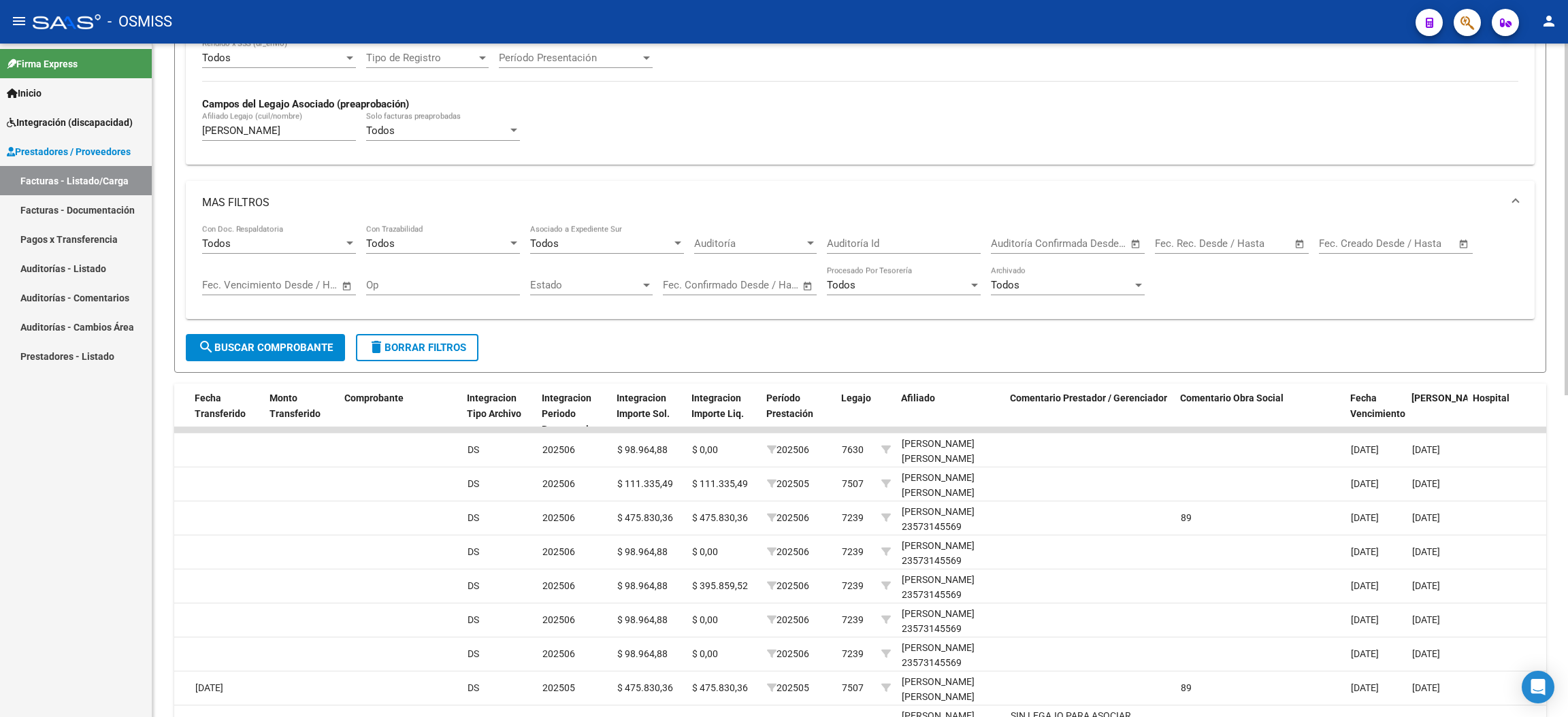
scroll to position [413, 0]
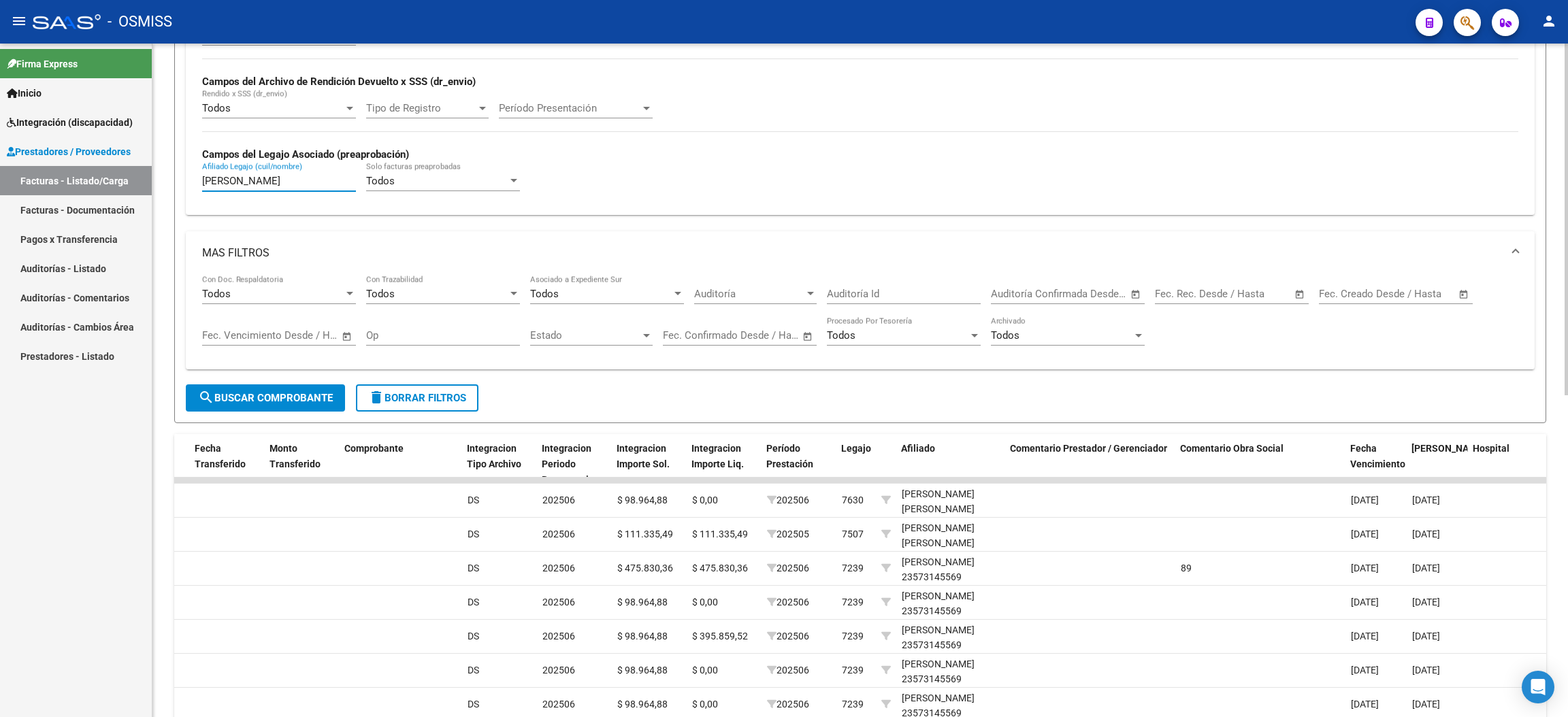
click at [202, 179] on input "[PERSON_NAME]" at bounding box center [279, 180] width 154 height 13
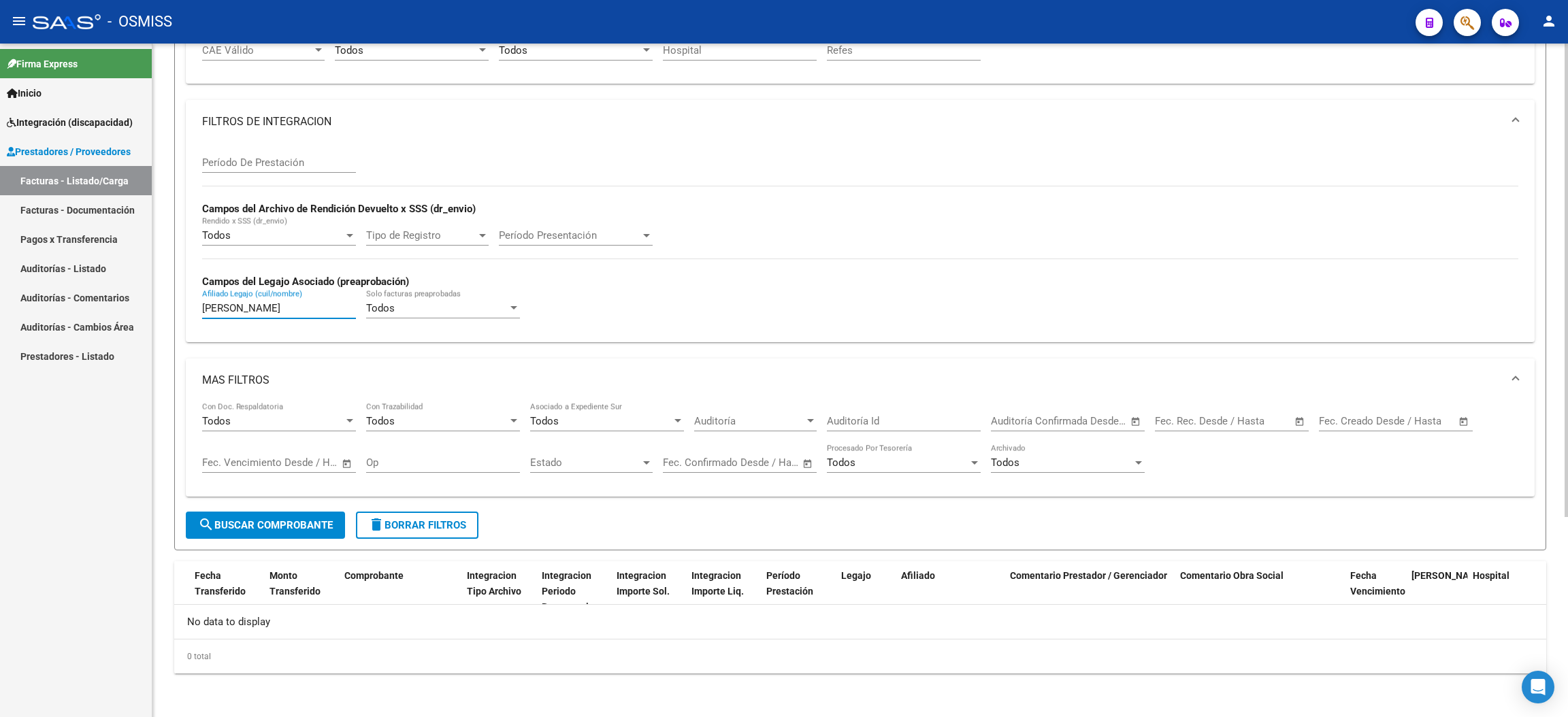
scroll to position [285, 0]
type input "[PERSON_NAME]"
click at [415, 524] on span "delete Borrar Filtros" at bounding box center [417, 527] width 98 height 13
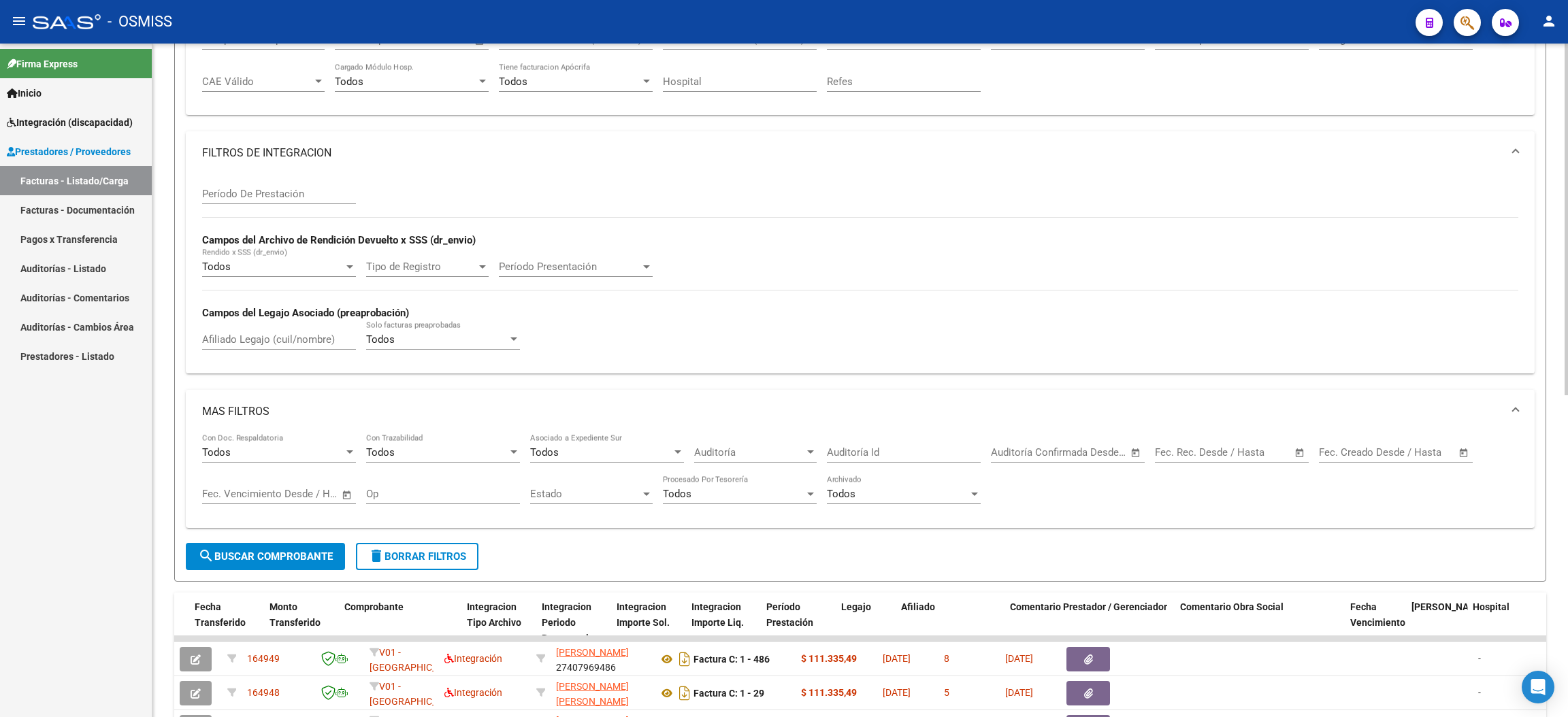
scroll to position [0, 0]
